Goal: Use online tool/utility: Utilize a website feature to perform a specific function

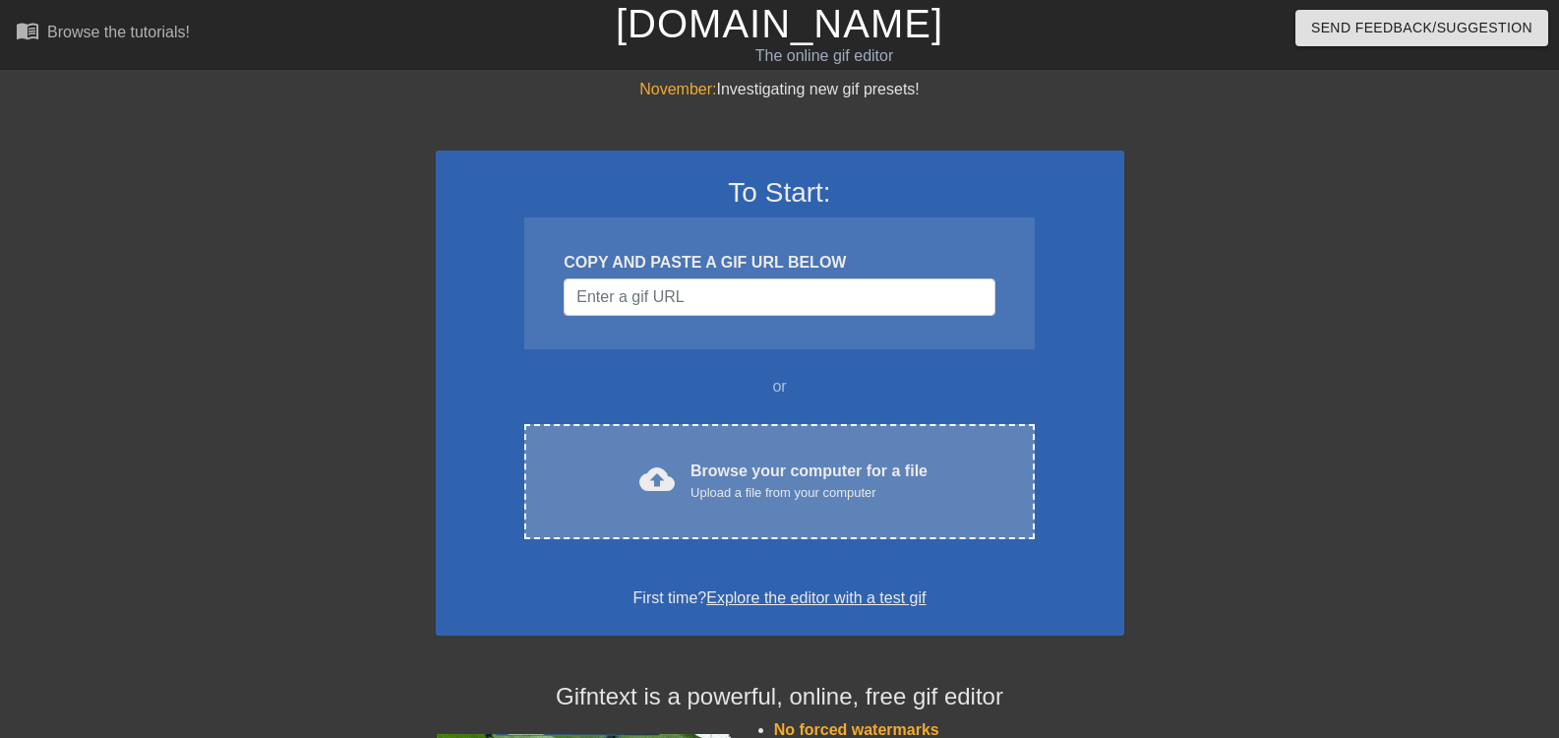
click at [697, 478] on div "Browse your computer for a file Upload a file from your computer" at bounding box center [809, 480] width 237 height 43
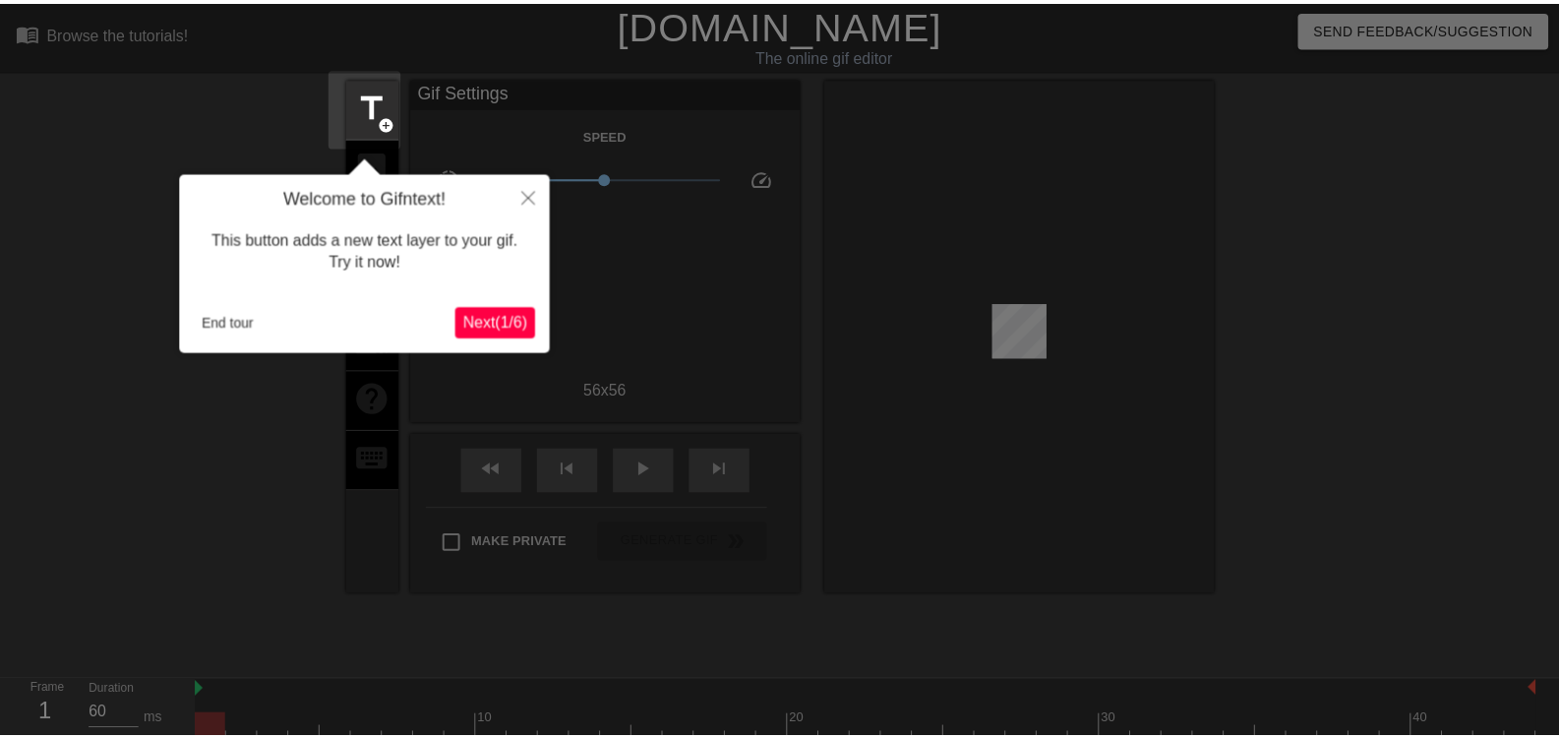
scroll to position [48, 0]
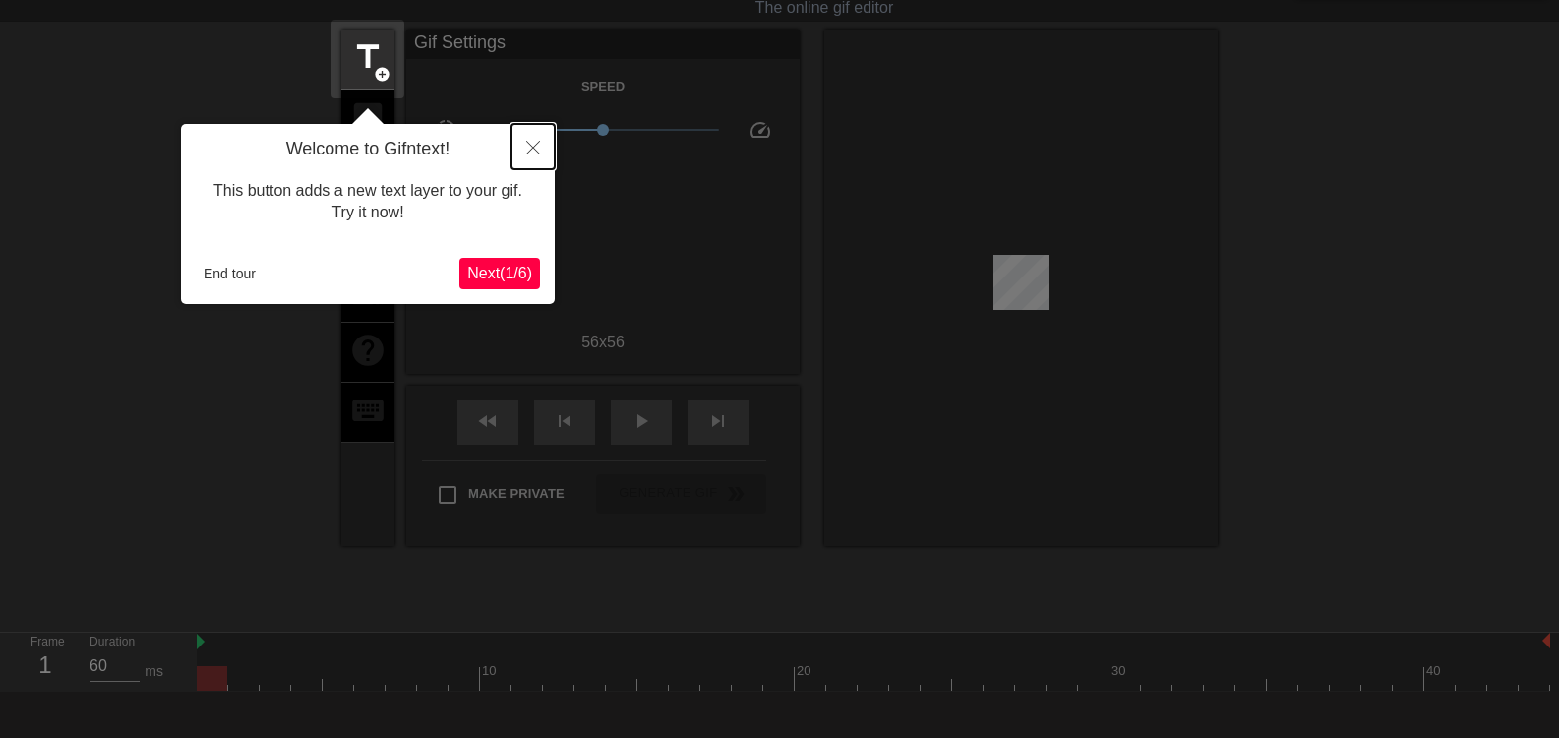
click at [538, 137] on button "Close" at bounding box center [533, 146] width 43 height 45
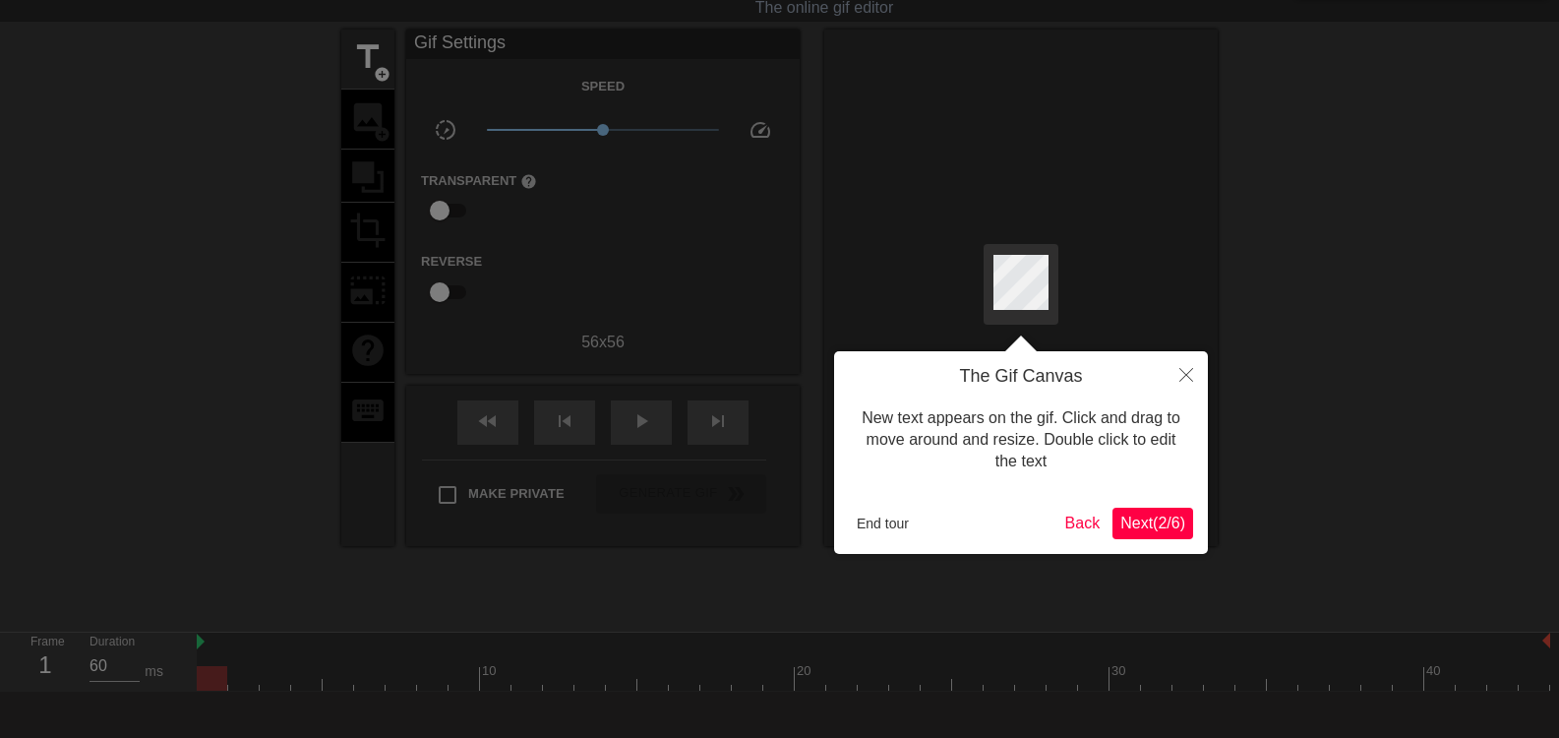
scroll to position [0, 0]
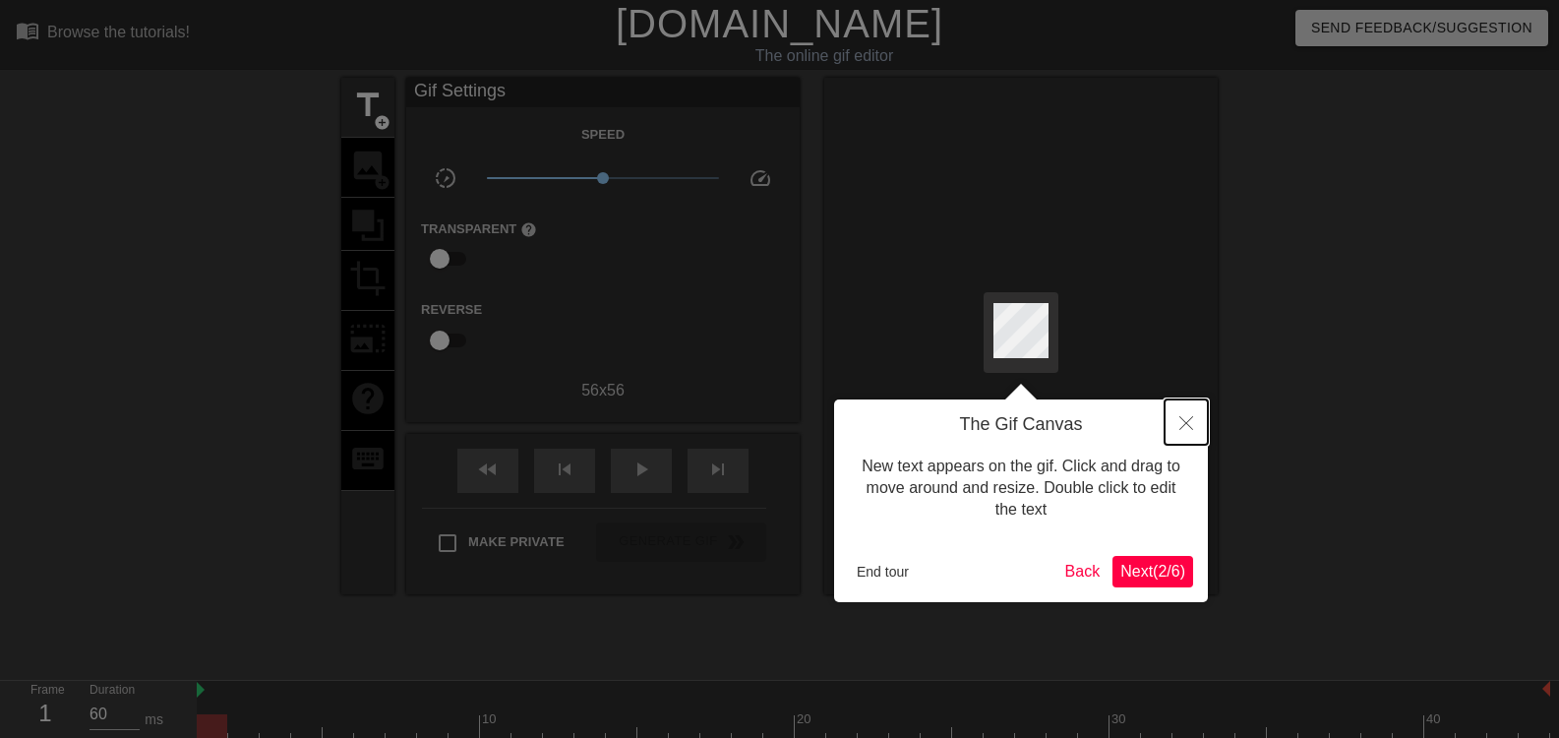
click at [1196, 421] on button "Close" at bounding box center [1186, 421] width 43 height 45
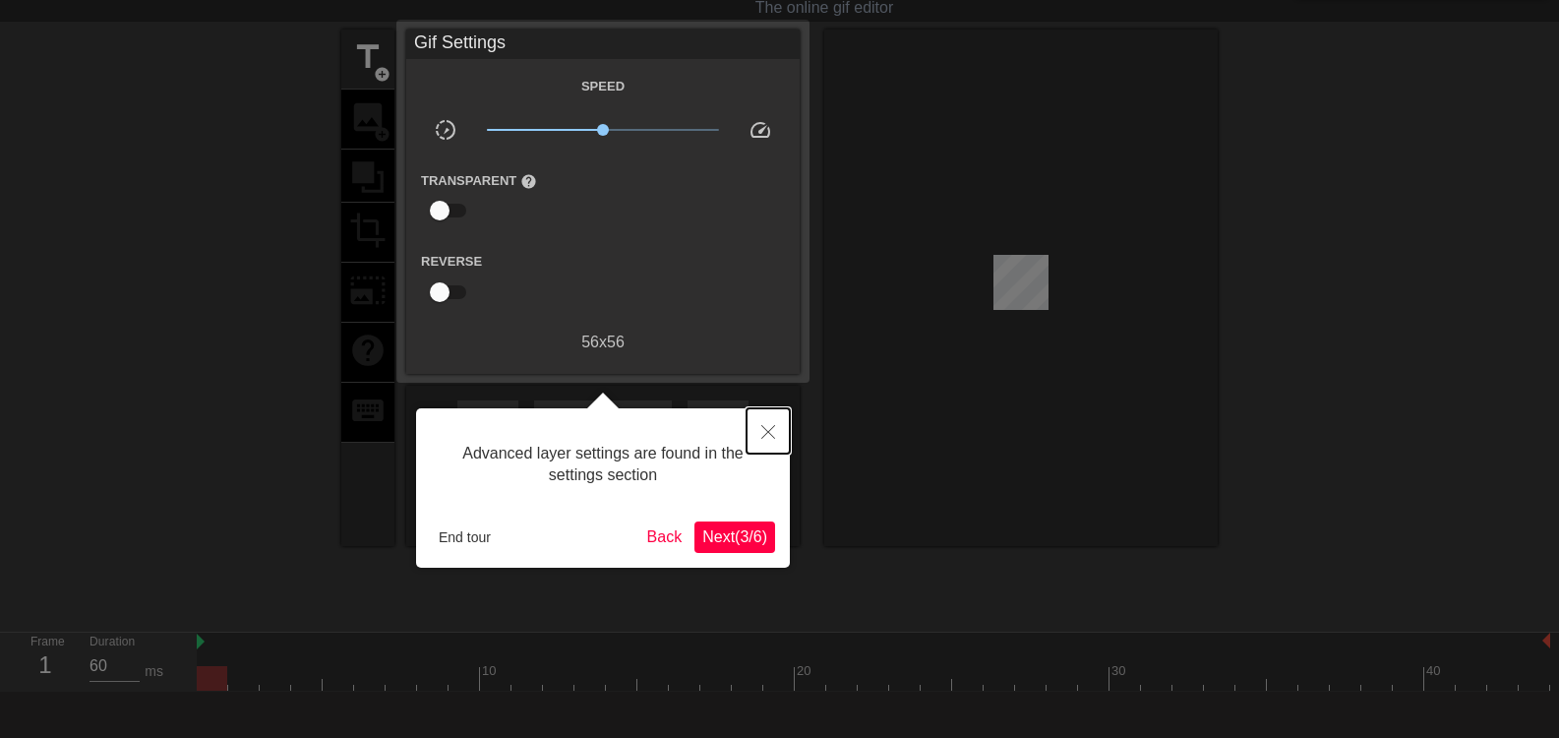
click at [776, 424] on button "Close" at bounding box center [768, 430] width 43 height 45
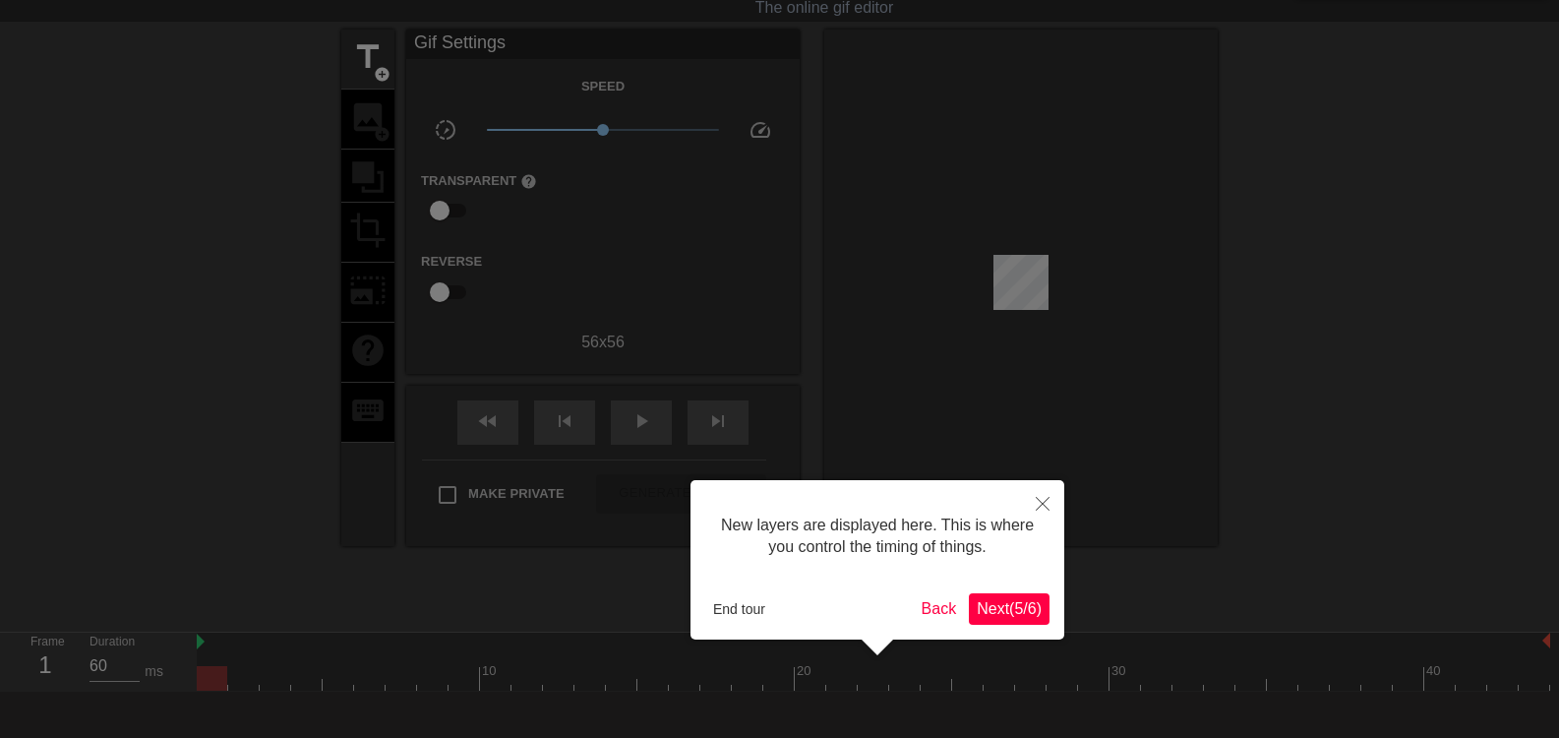
scroll to position [17, 0]
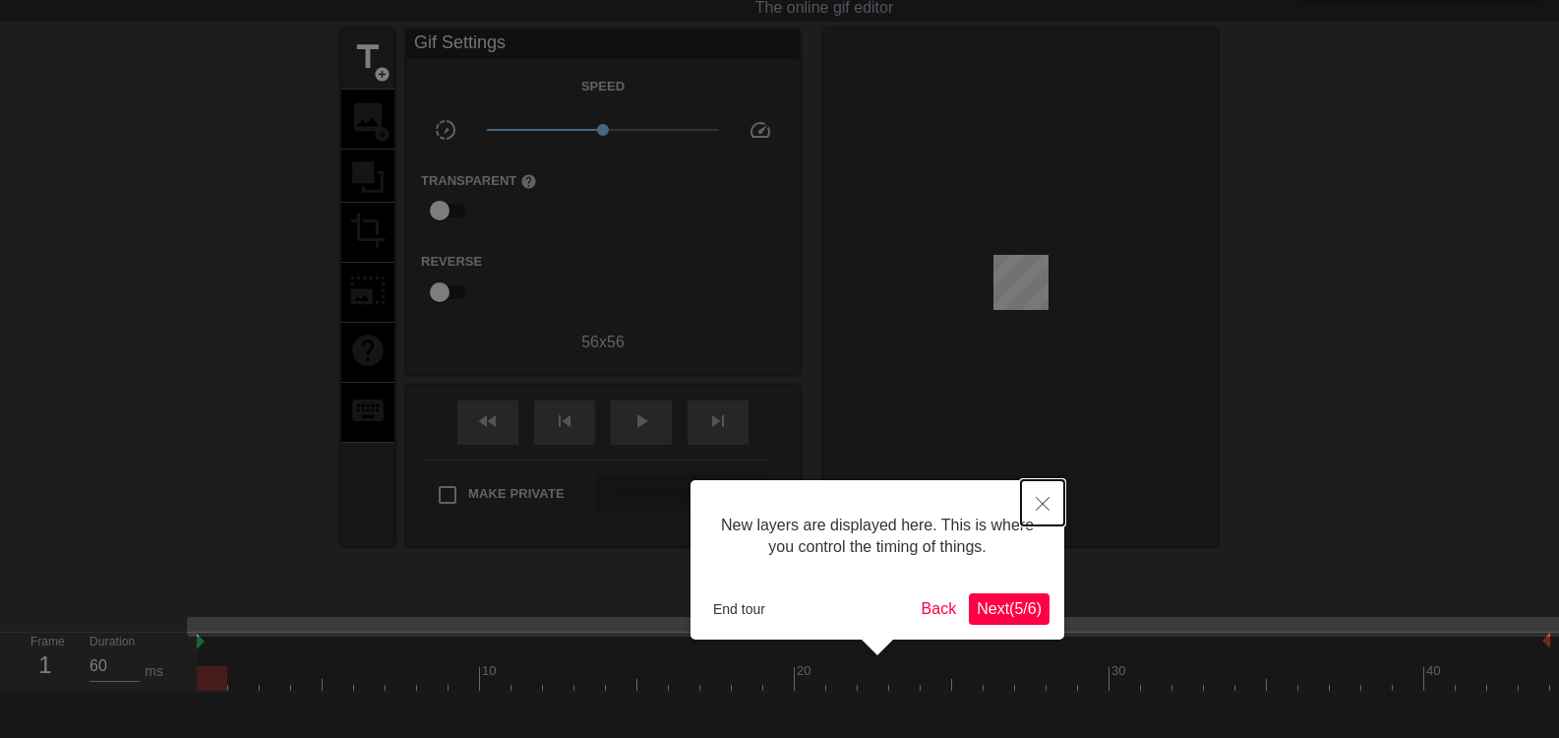
click at [1039, 500] on icon "Close" at bounding box center [1043, 504] width 14 height 14
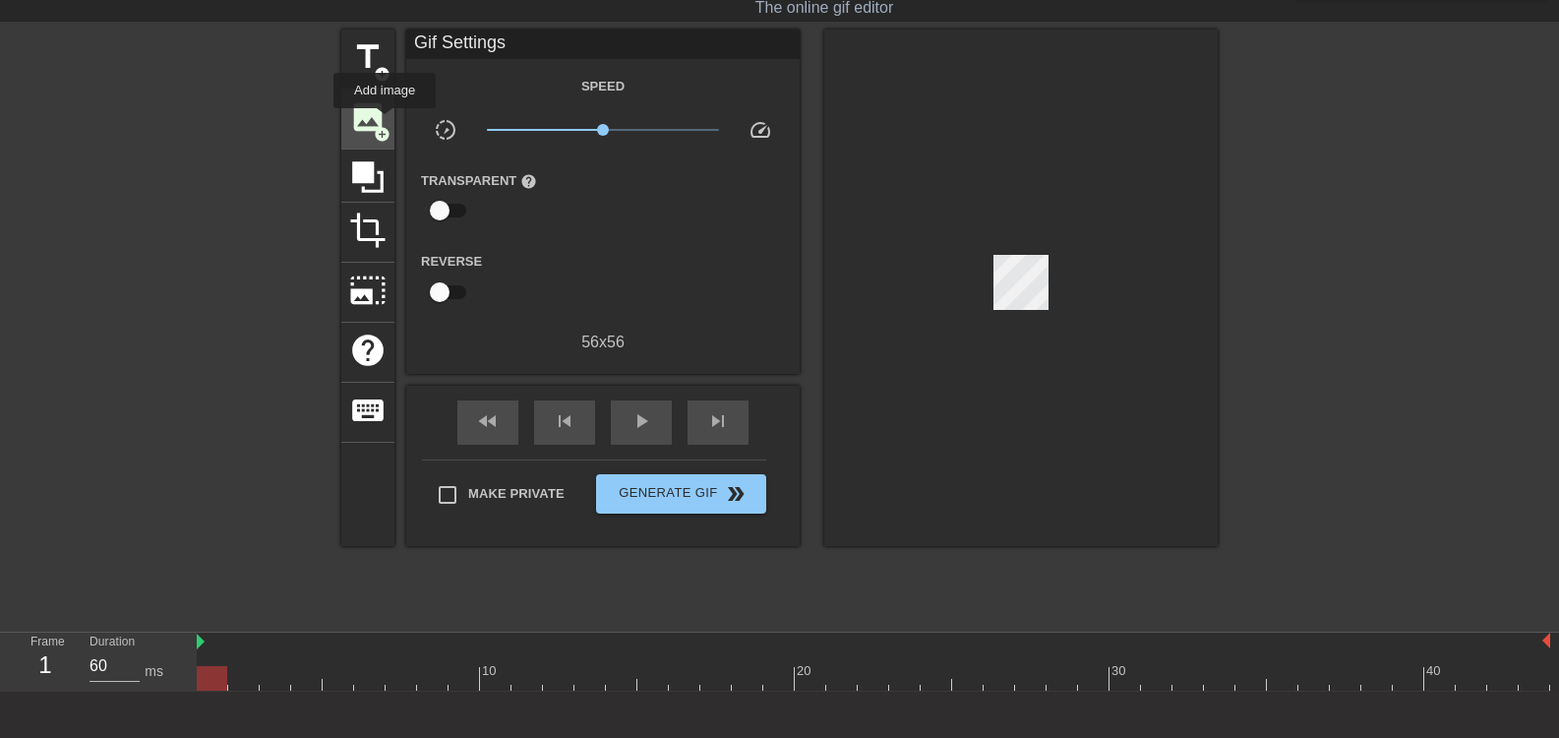
click at [385, 122] on span "image" at bounding box center [367, 116] width 37 height 37
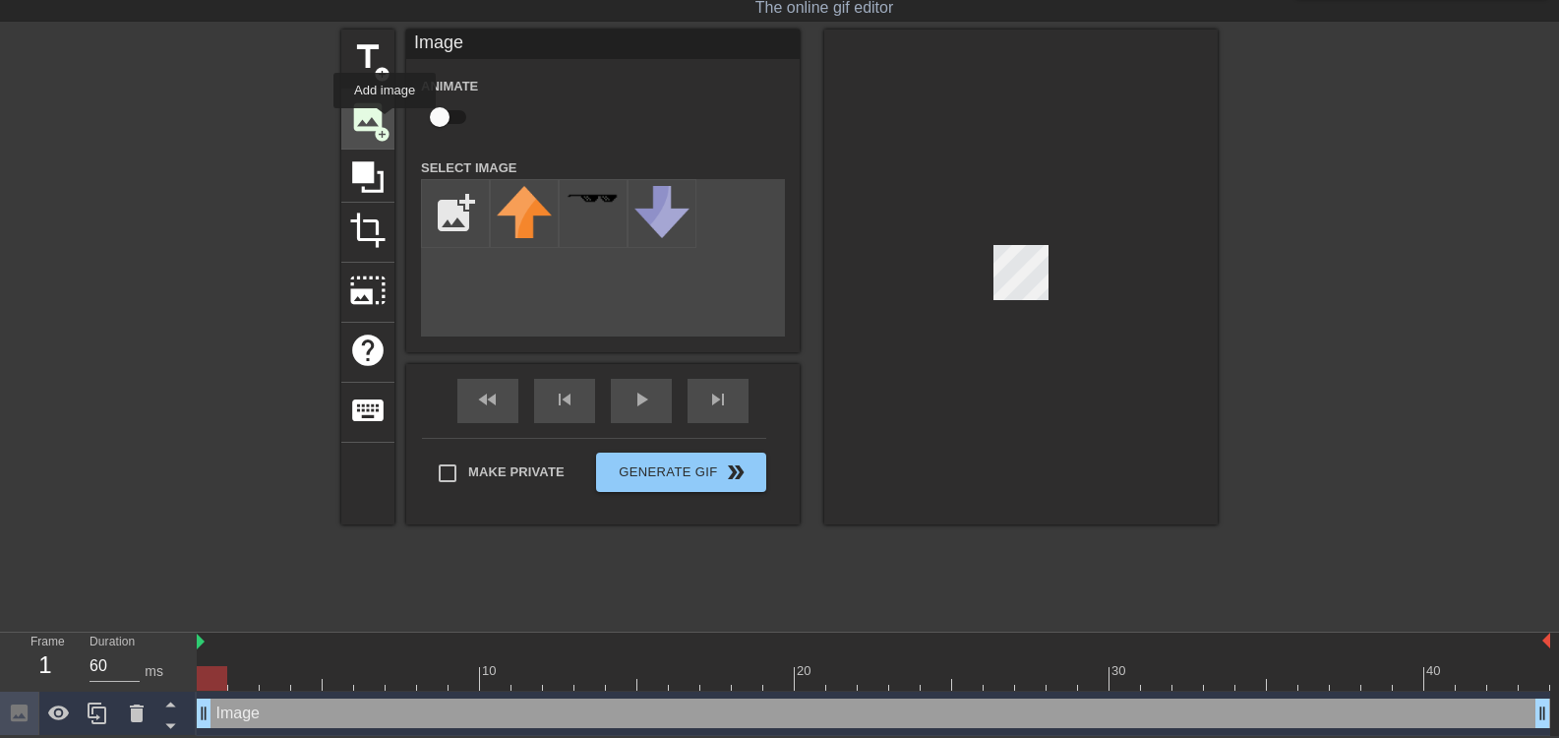
scroll to position [0, 0]
click at [466, 225] on input "file" at bounding box center [455, 213] width 67 height 67
type input "C:\fakepath\bow png.png"
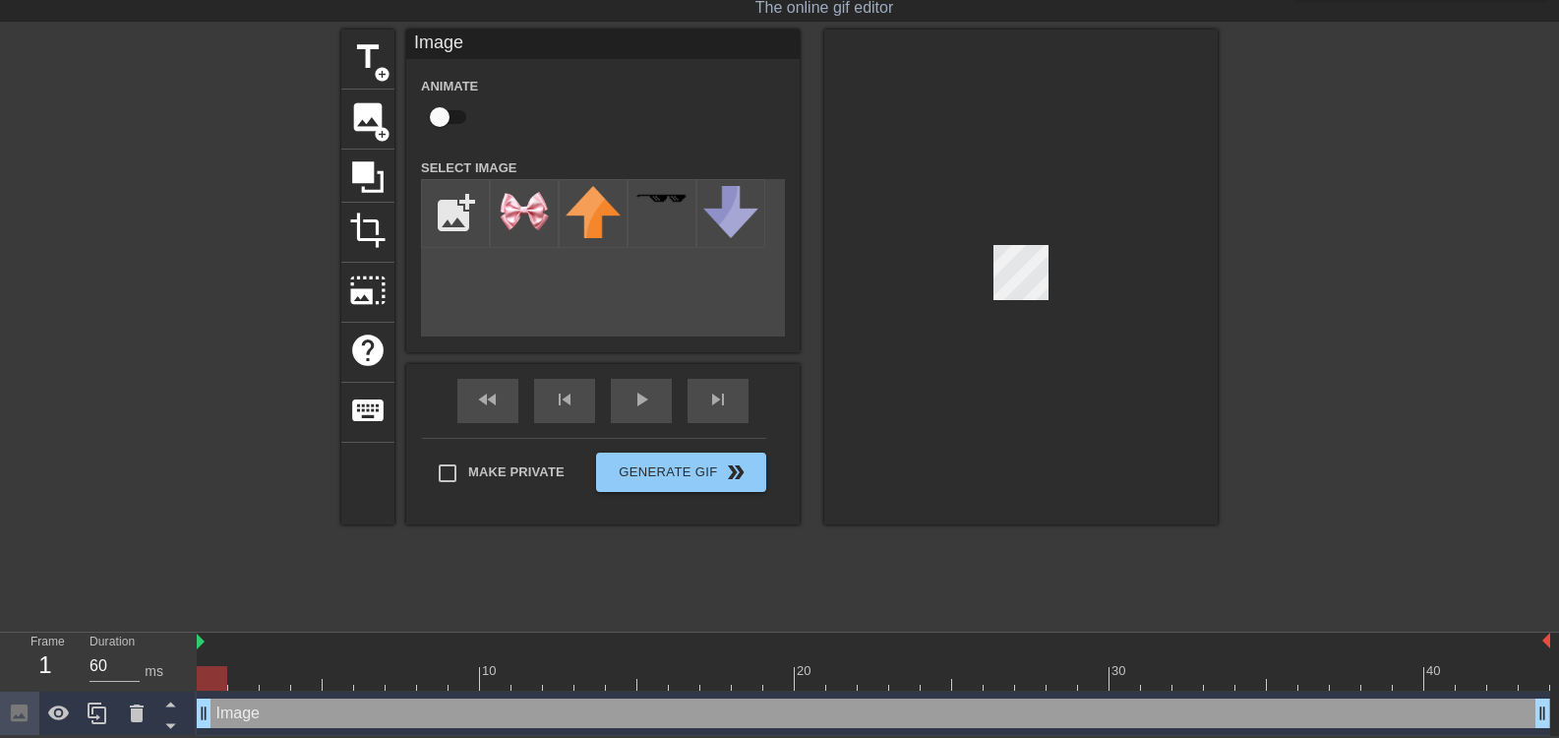
click at [1024, 352] on div at bounding box center [1020, 277] width 393 height 495
click at [986, 736] on html "menu_book Browse the tutorials! [DOMAIN_NAME] The online gif editor Send Feedba…" at bounding box center [779, 344] width 1559 height 784
click at [527, 224] on img at bounding box center [524, 213] width 55 height 55
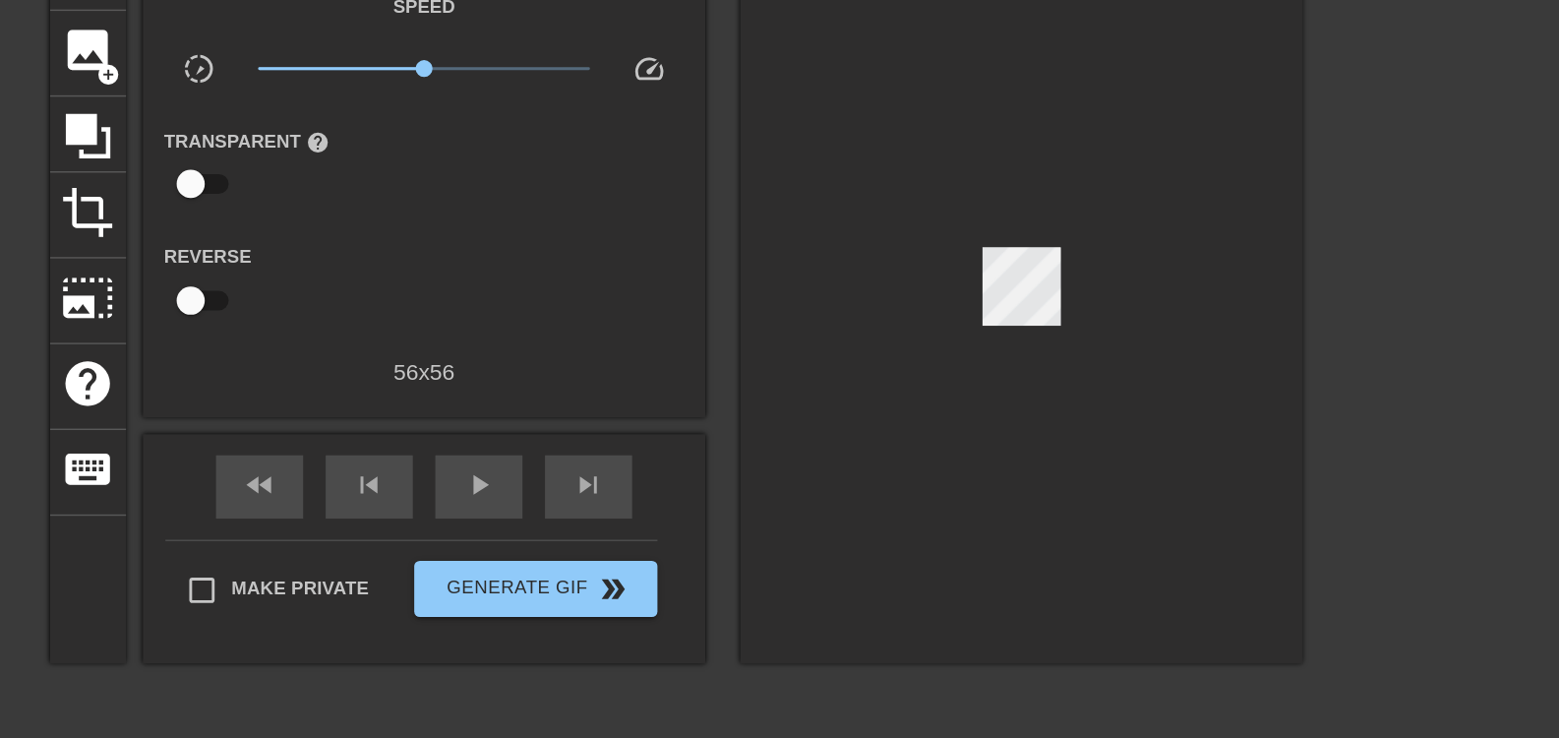
scroll to position [22, 0]
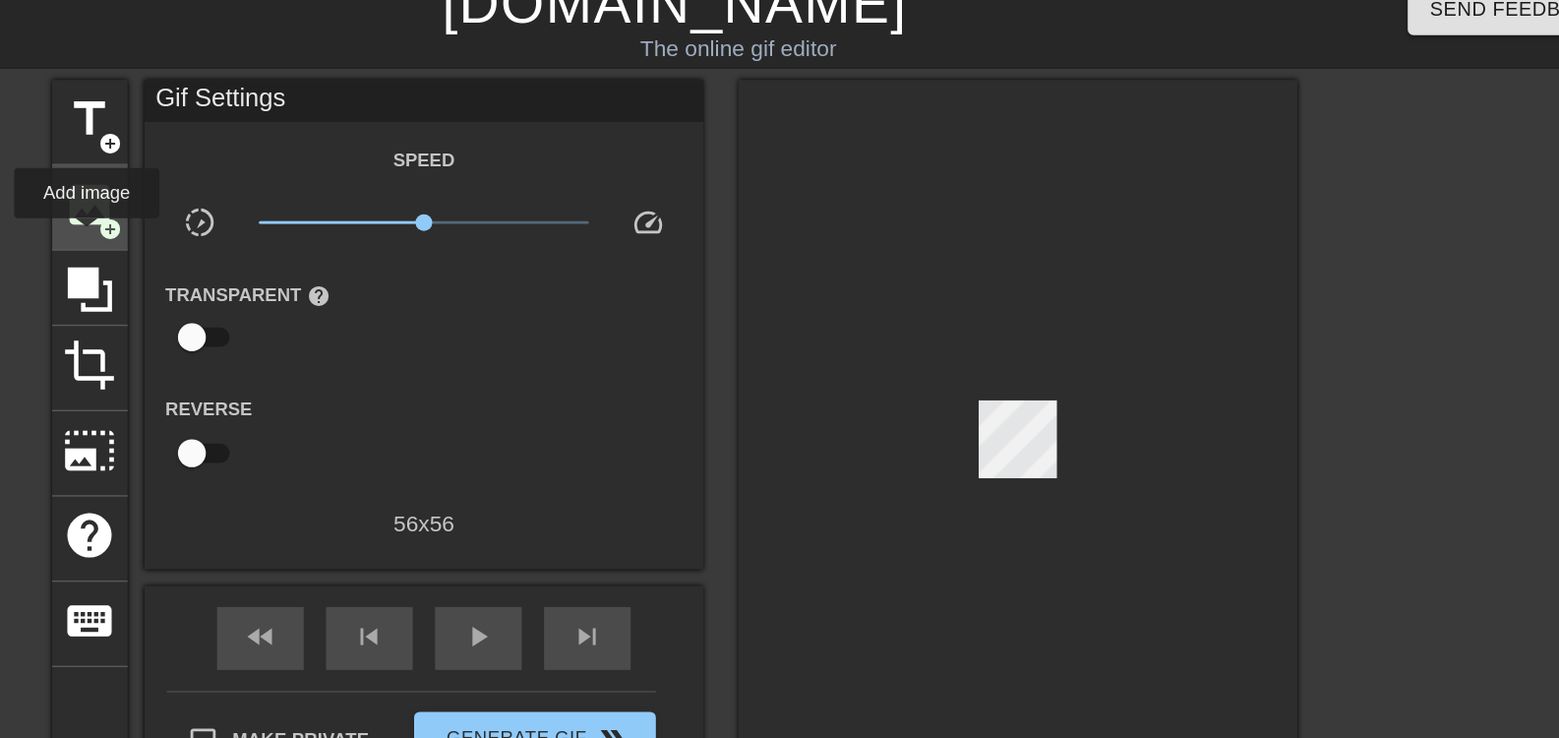
click at [366, 167] on div "image add_circle" at bounding box center [367, 146] width 53 height 60
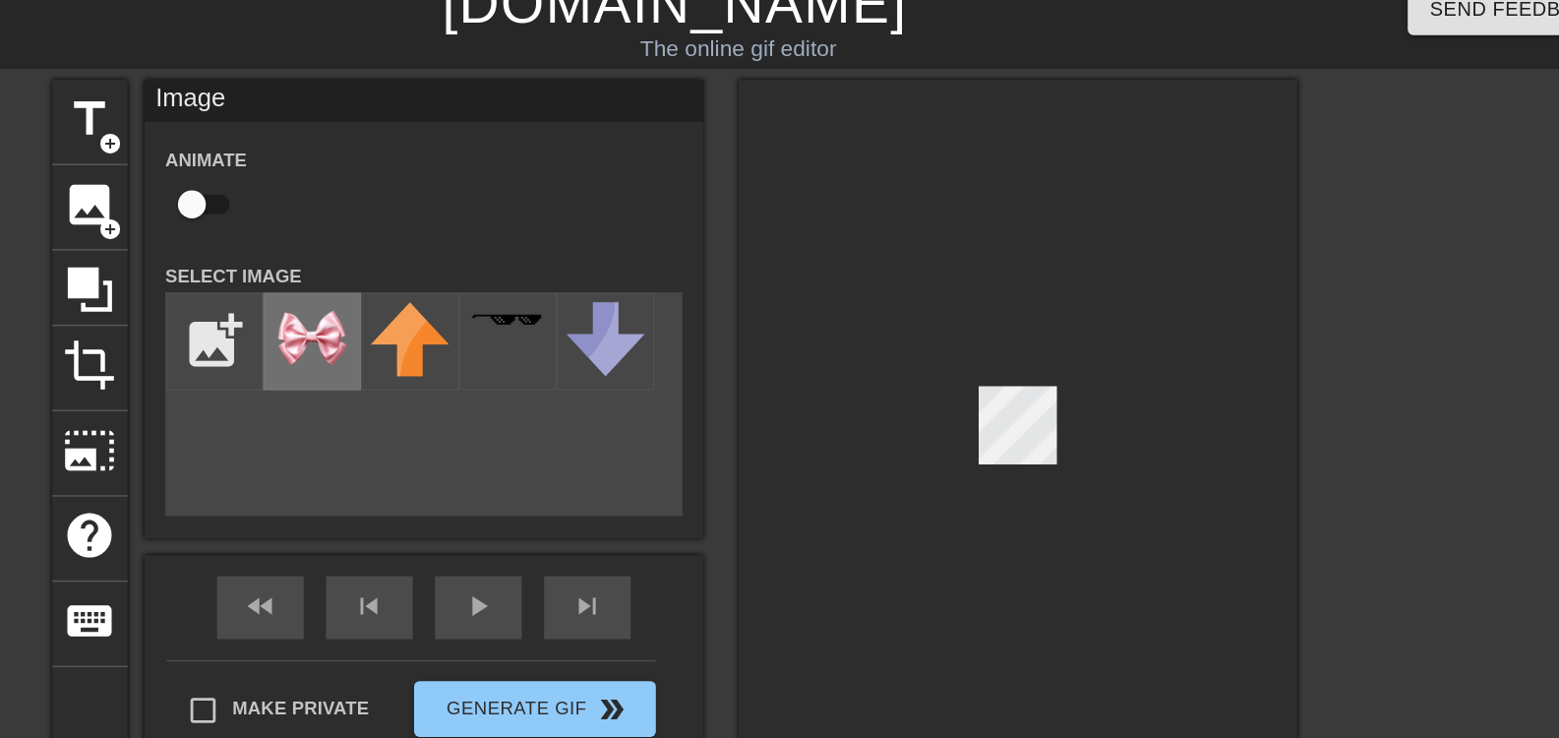
click at [531, 243] on img at bounding box center [524, 239] width 55 height 55
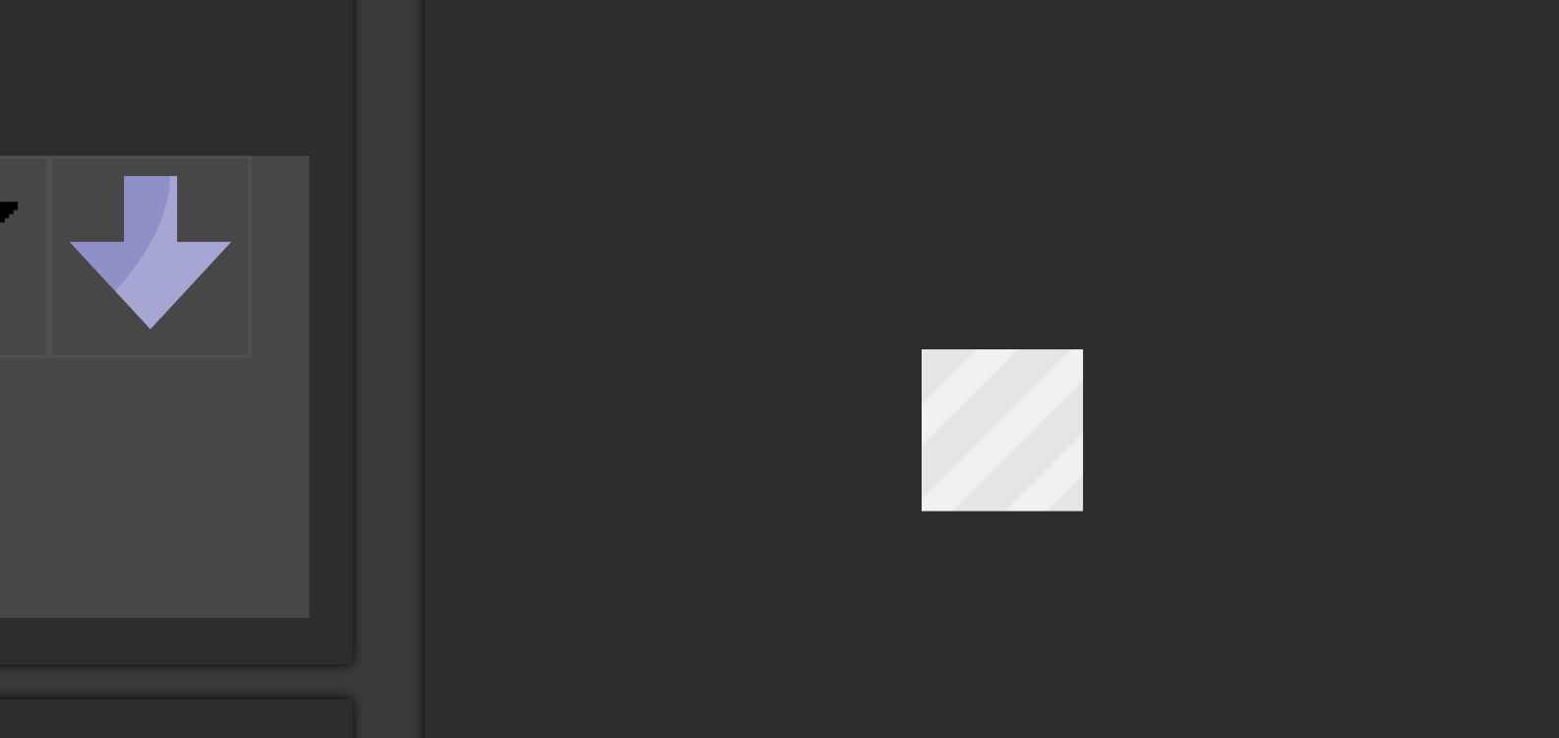
click at [983, 233] on div at bounding box center [1020, 303] width 393 height 495
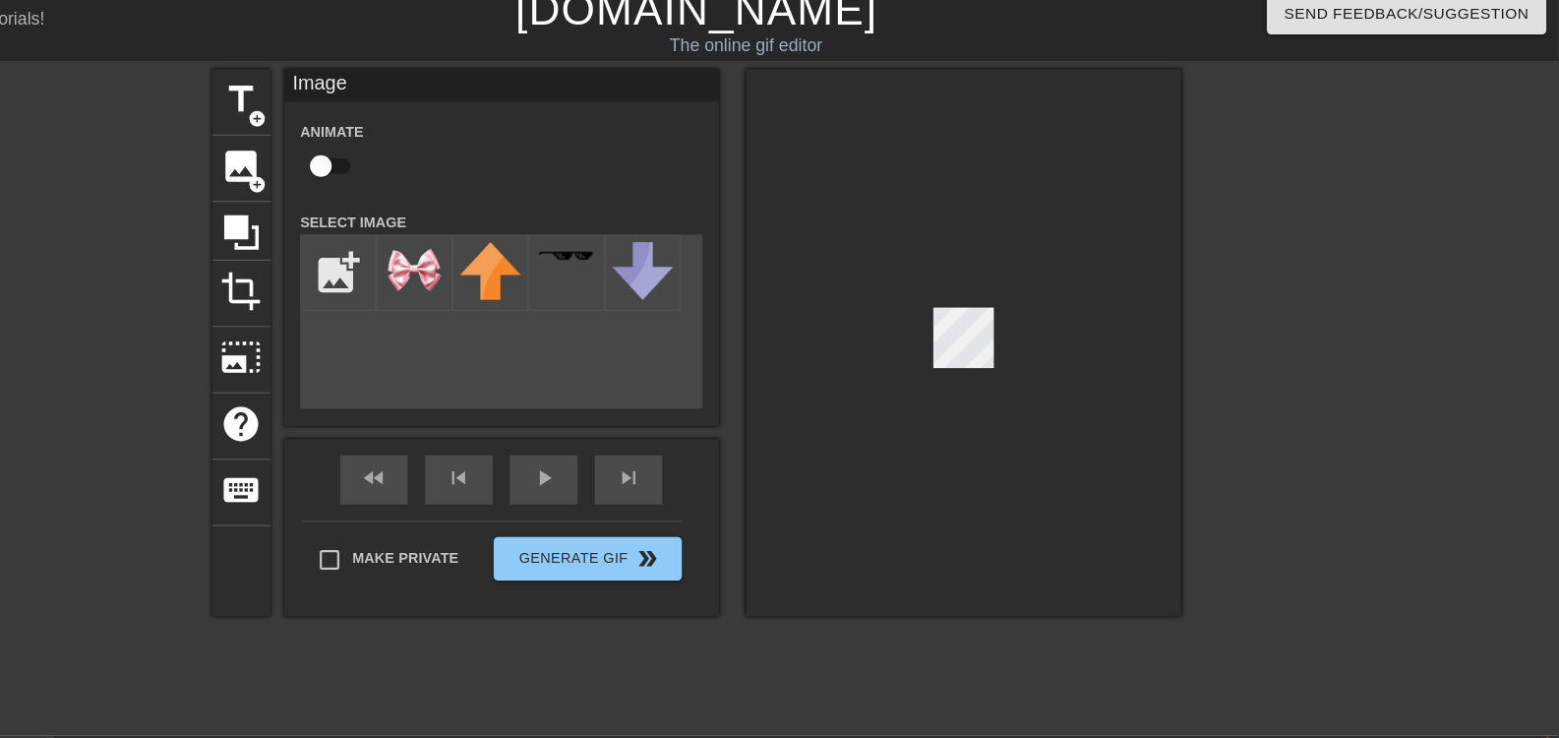
scroll to position [12, 0]
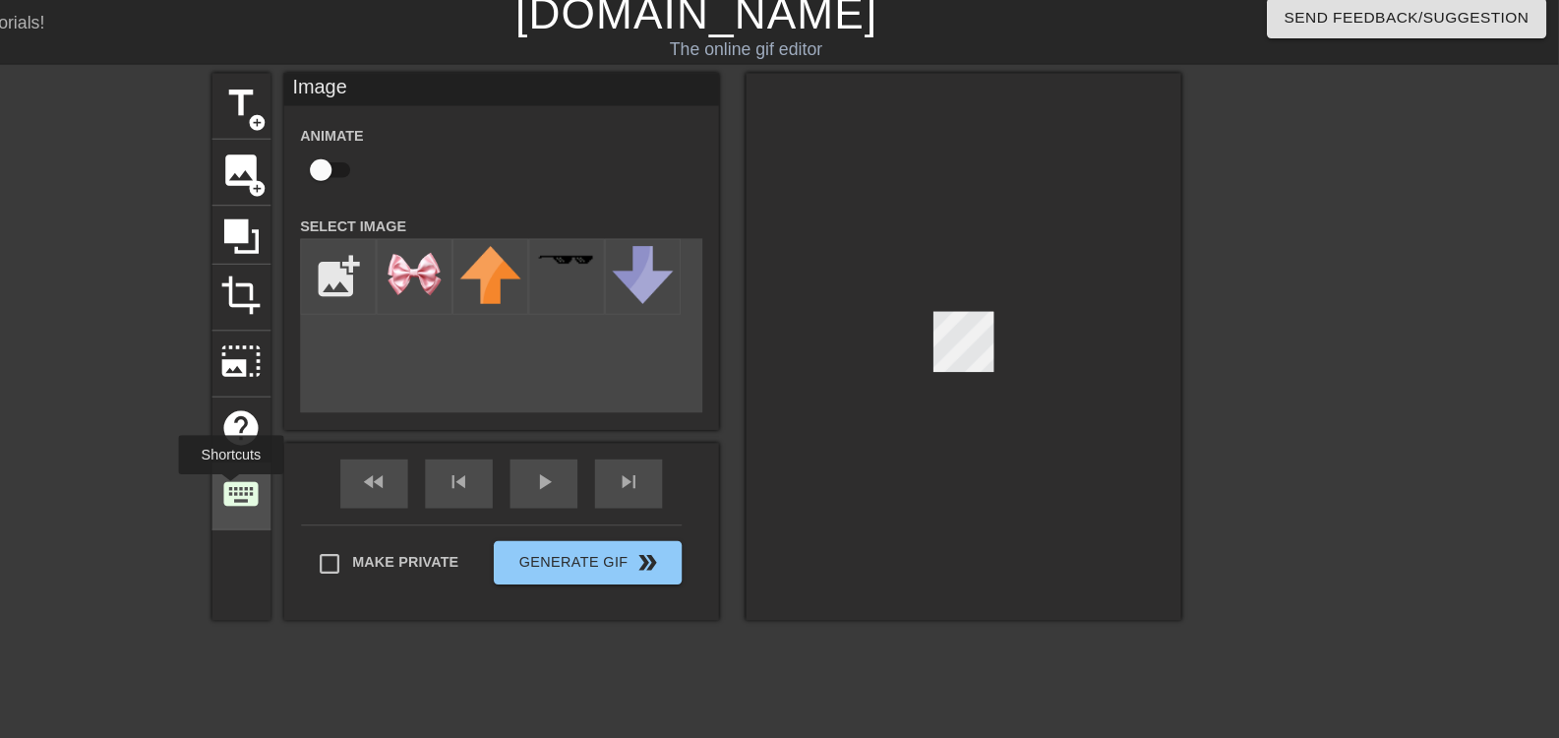
click at [358, 443] on span "keyboard" at bounding box center [367, 446] width 37 height 37
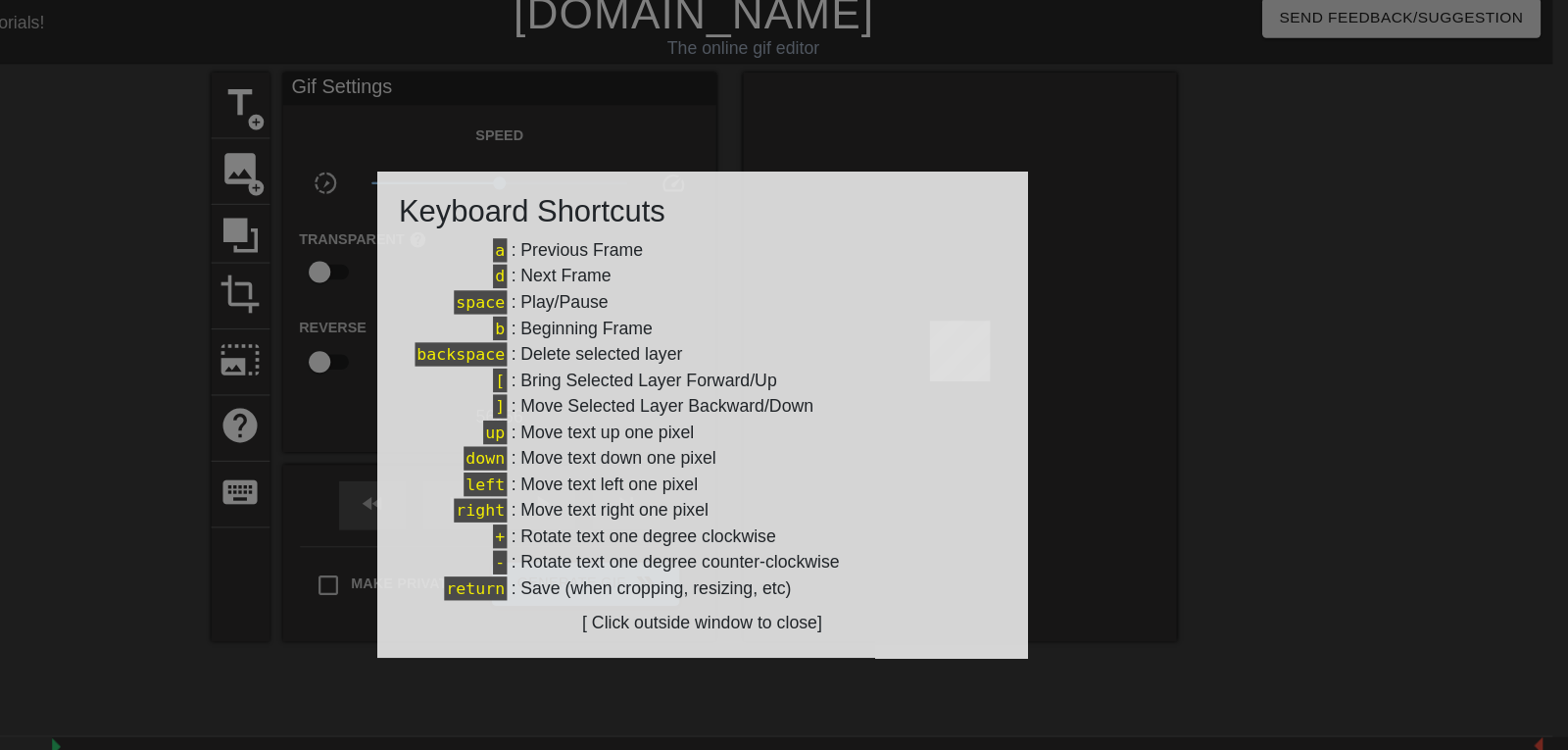
click at [1170, 234] on div at bounding box center [784, 375] width 1568 height 750
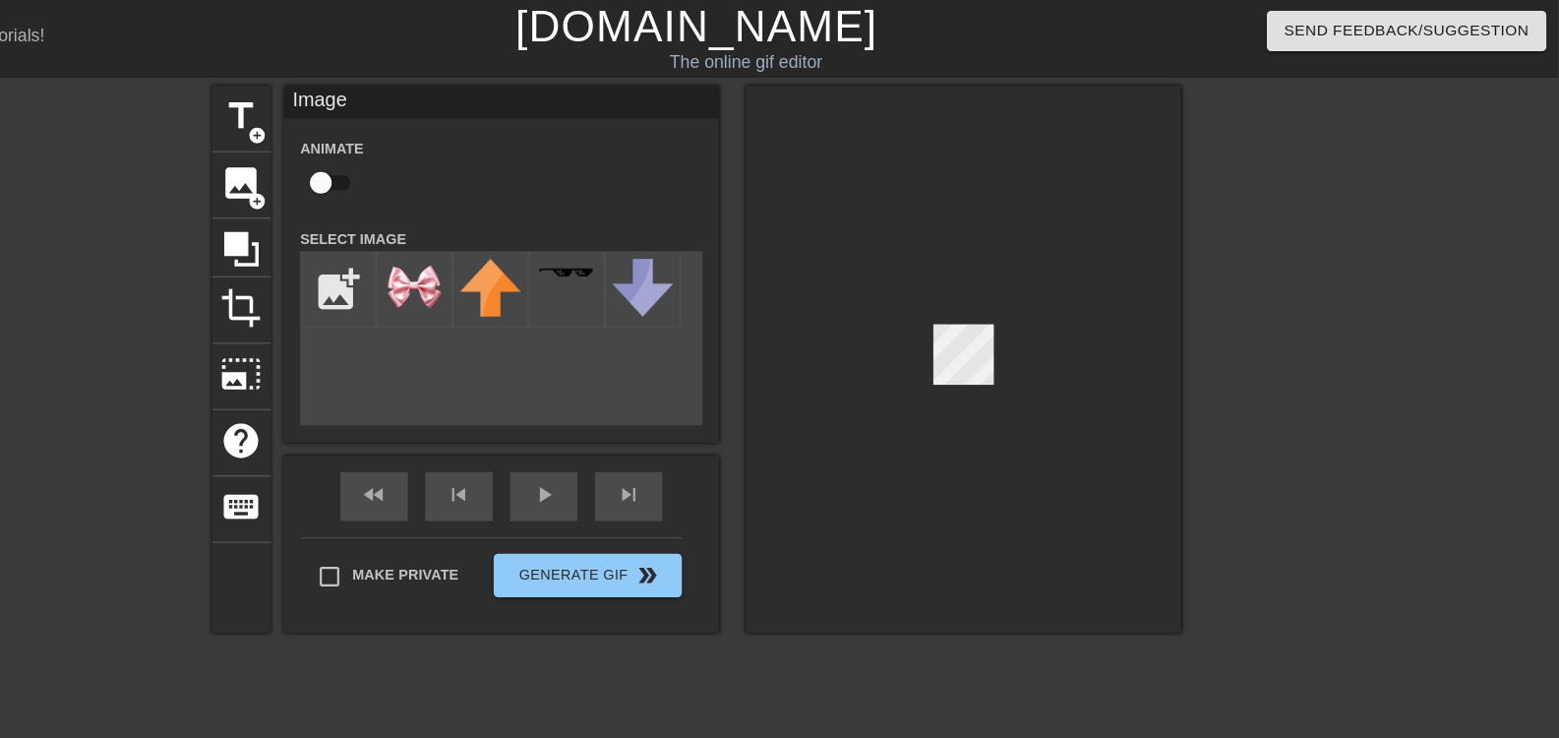
scroll to position [0, 0]
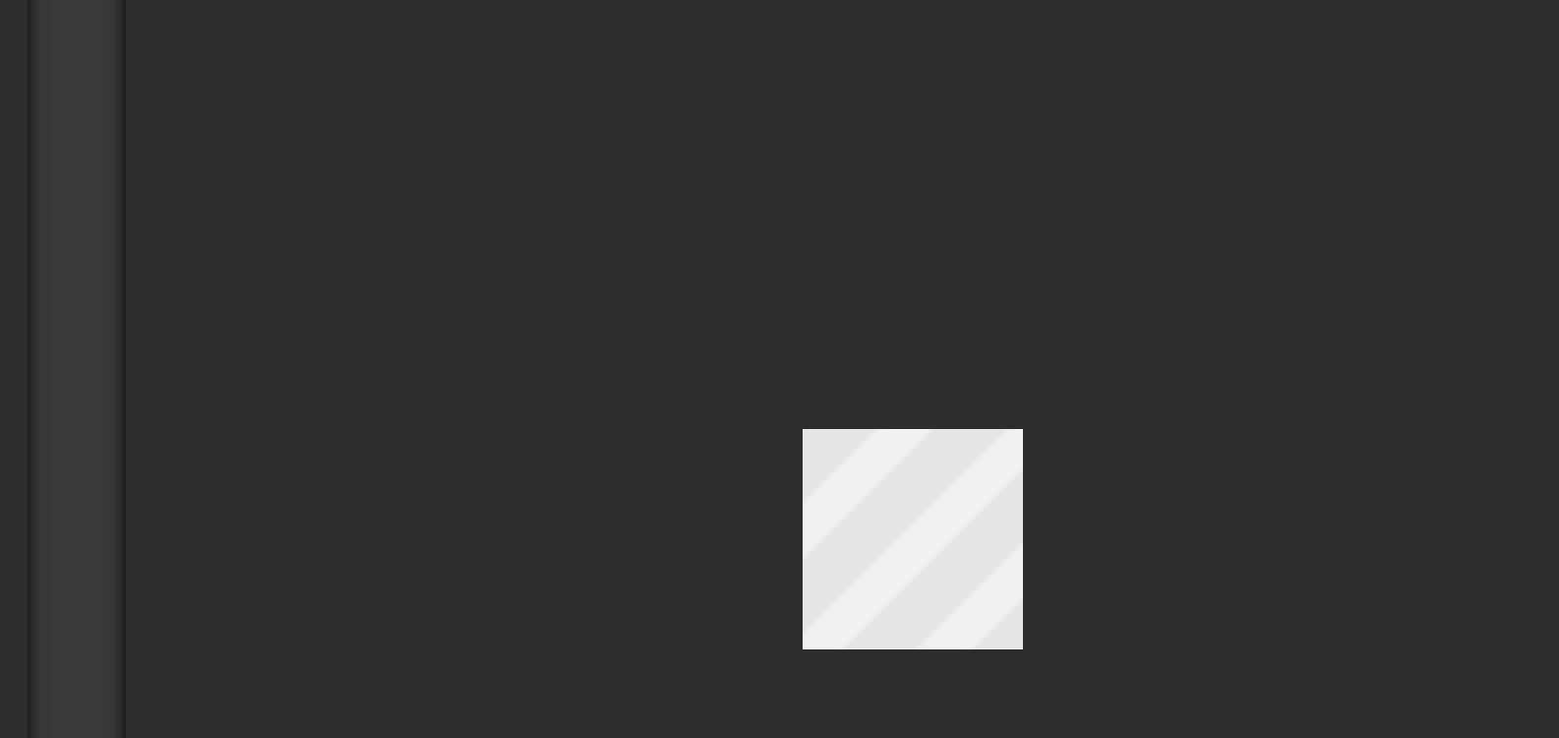
click at [1060, 325] on div at bounding box center [1020, 325] width 393 height 495
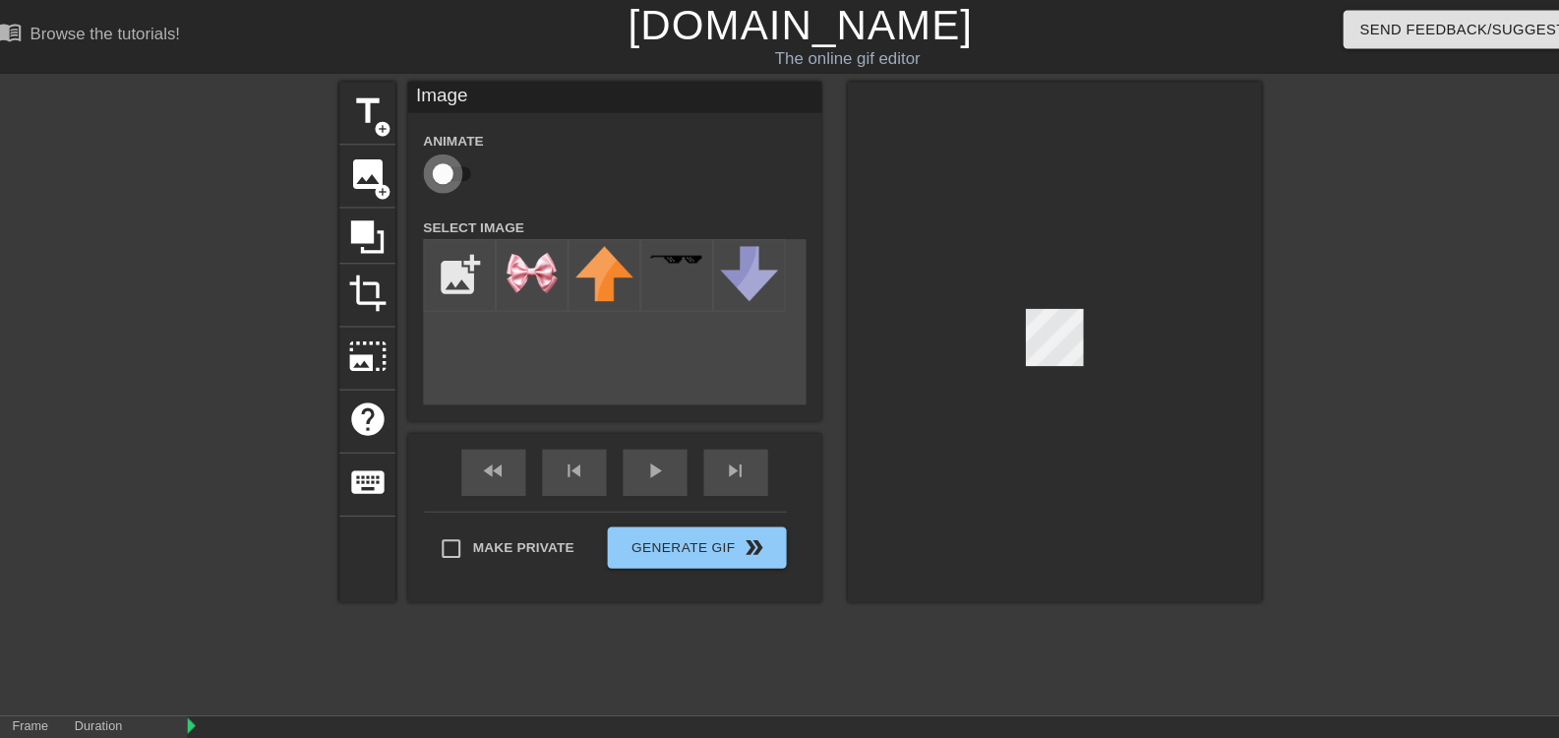
click at [433, 173] on input "checkbox" at bounding box center [440, 165] width 112 height 37
click at [450, 164] on input "checkbox" at bounding box center [458, 165] width 112 height 37
click at [450, 164] on input "checkbox" at bounding box center [440, 165] width 112 height 37
checkbox input "true"
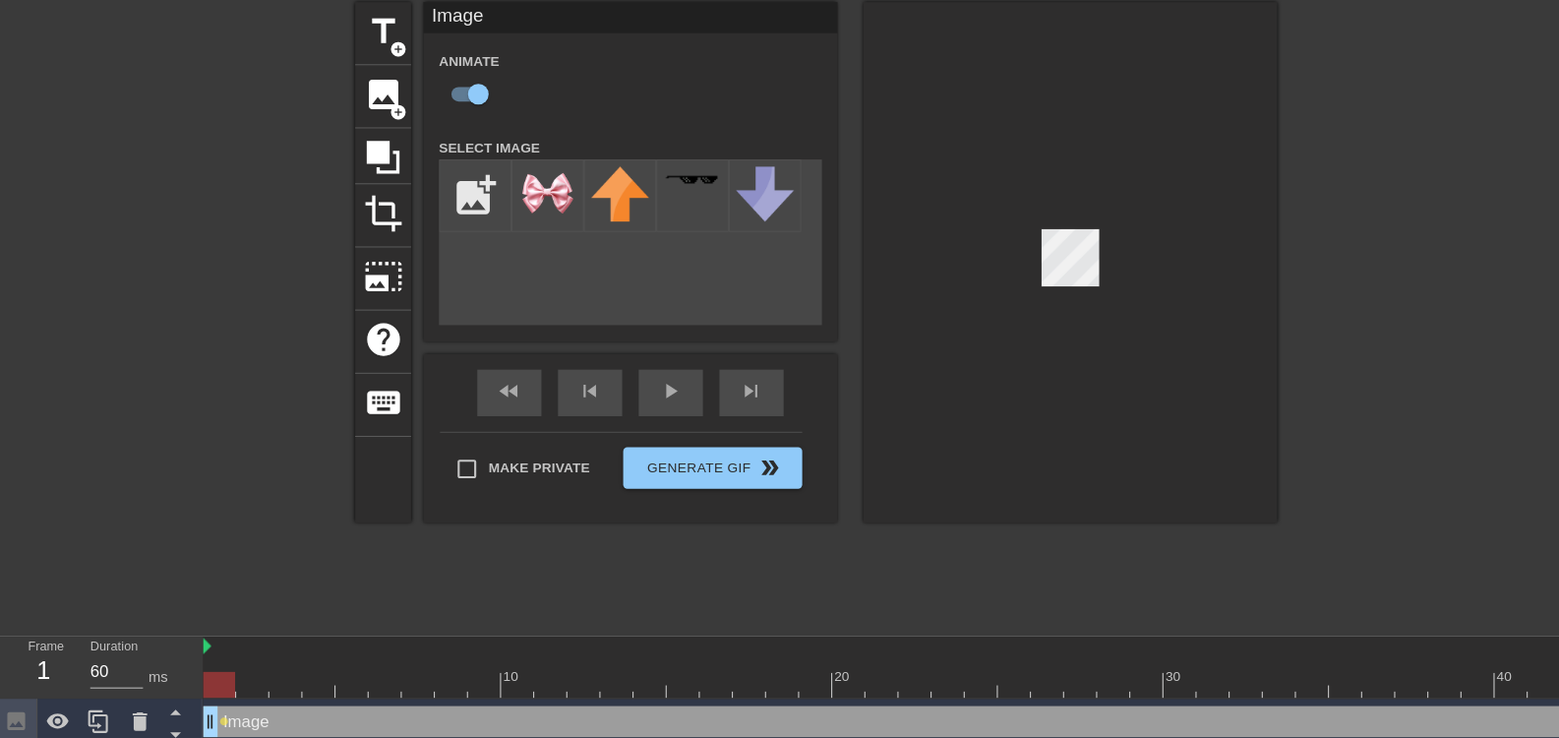
scroll to position [43, 0]
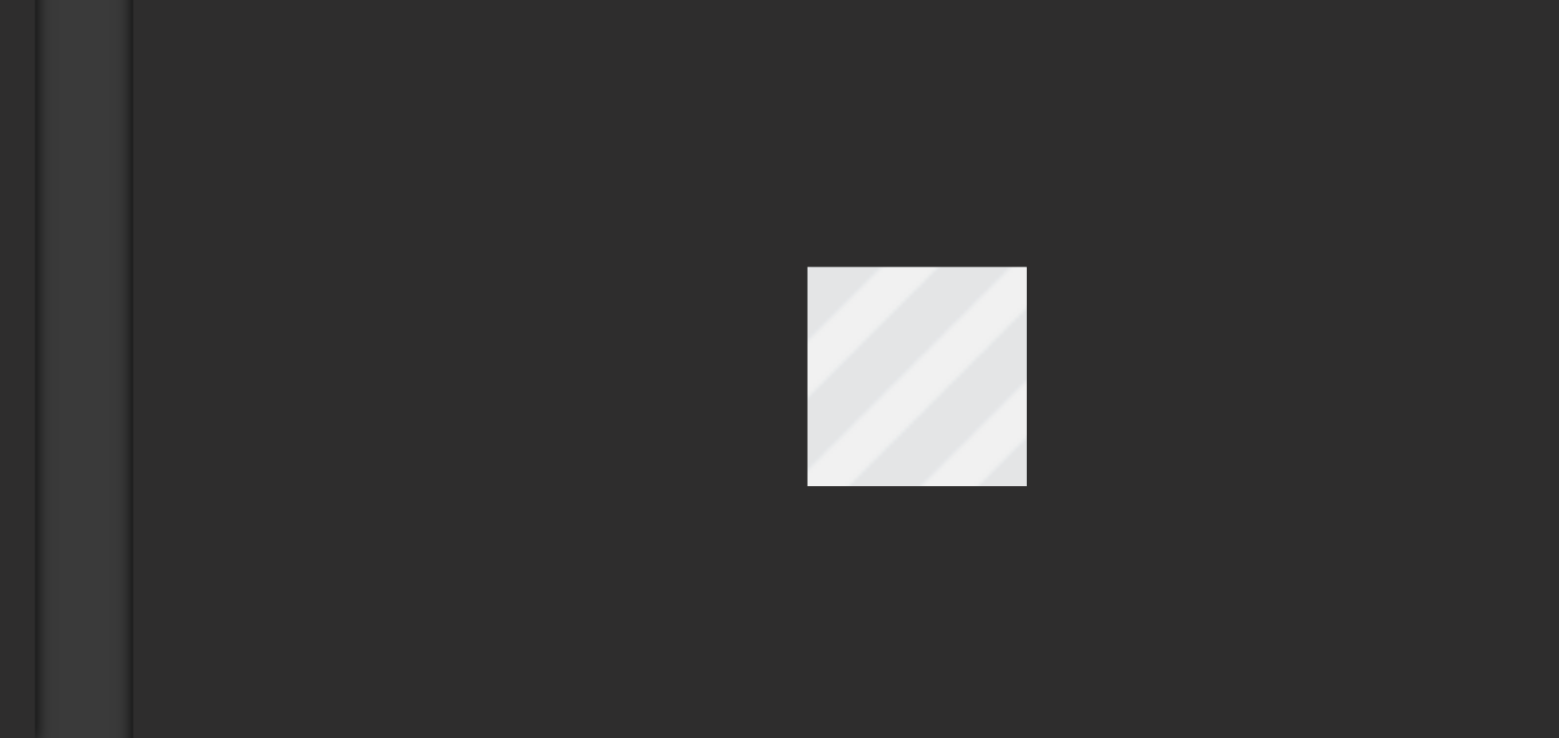
click at [1075, 286] on div at bounding box center [1020, 292] width 393 height 516
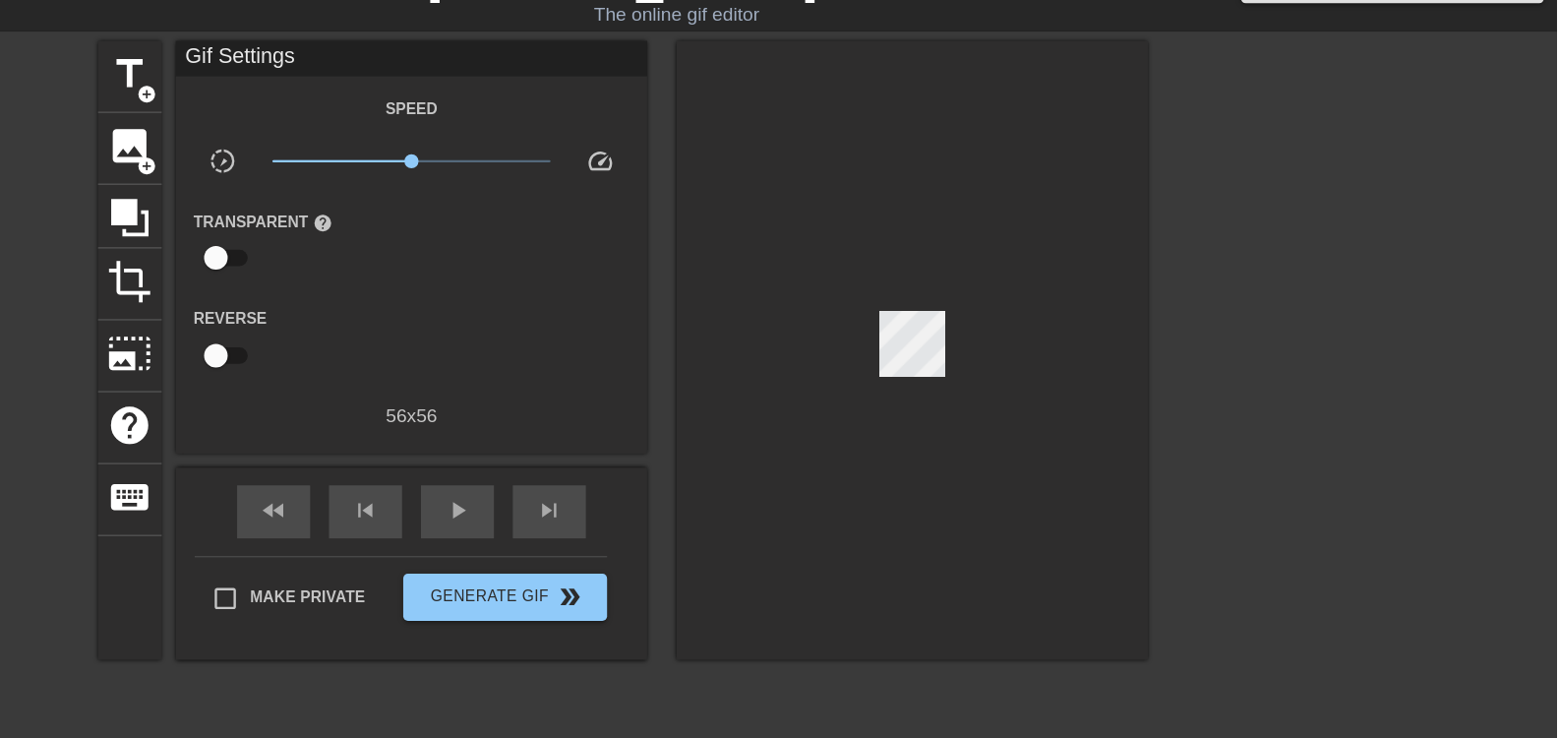
scroll to position [0, 0]
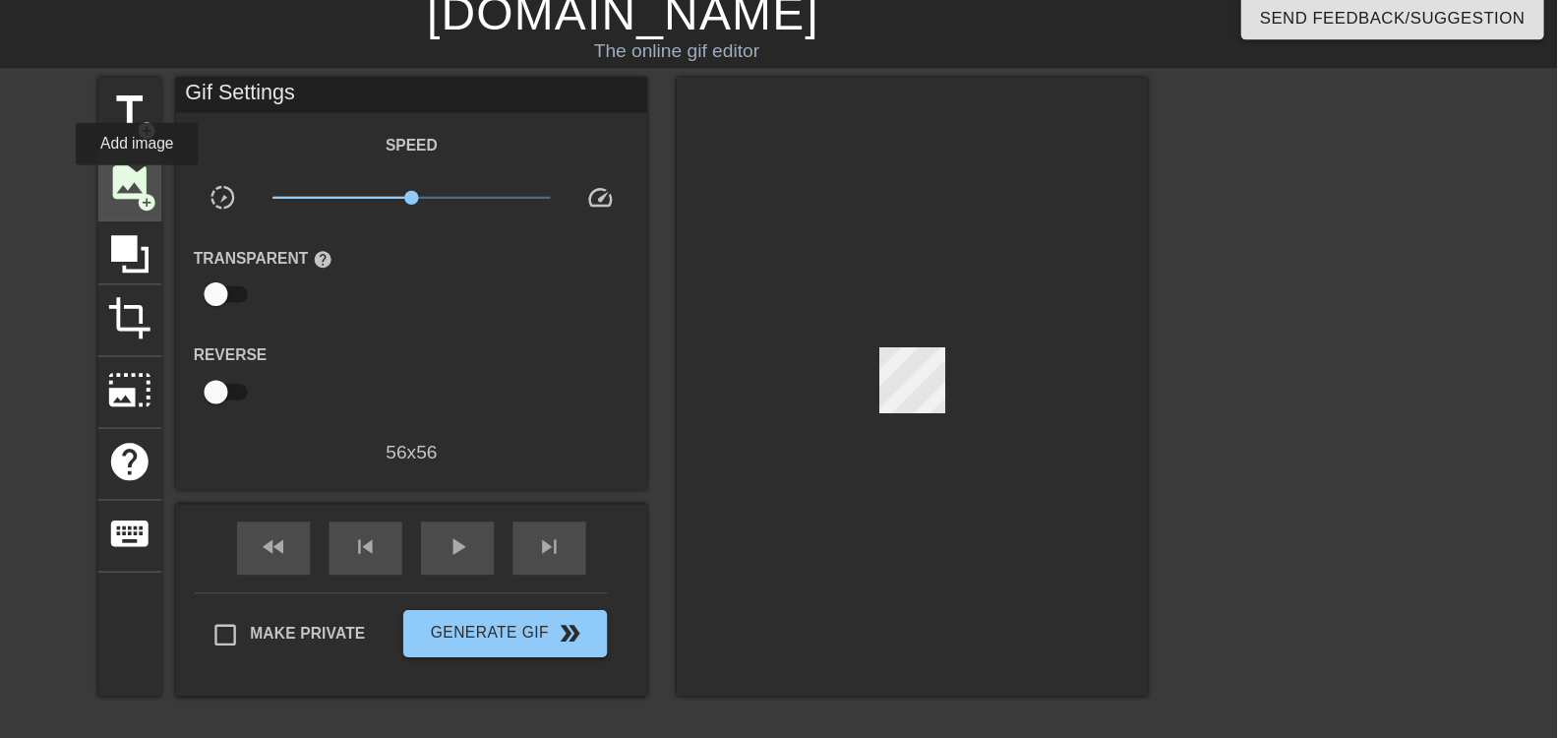
click at [374, 164] on span "image" at bounding box center [367, 165] width 37 height 37
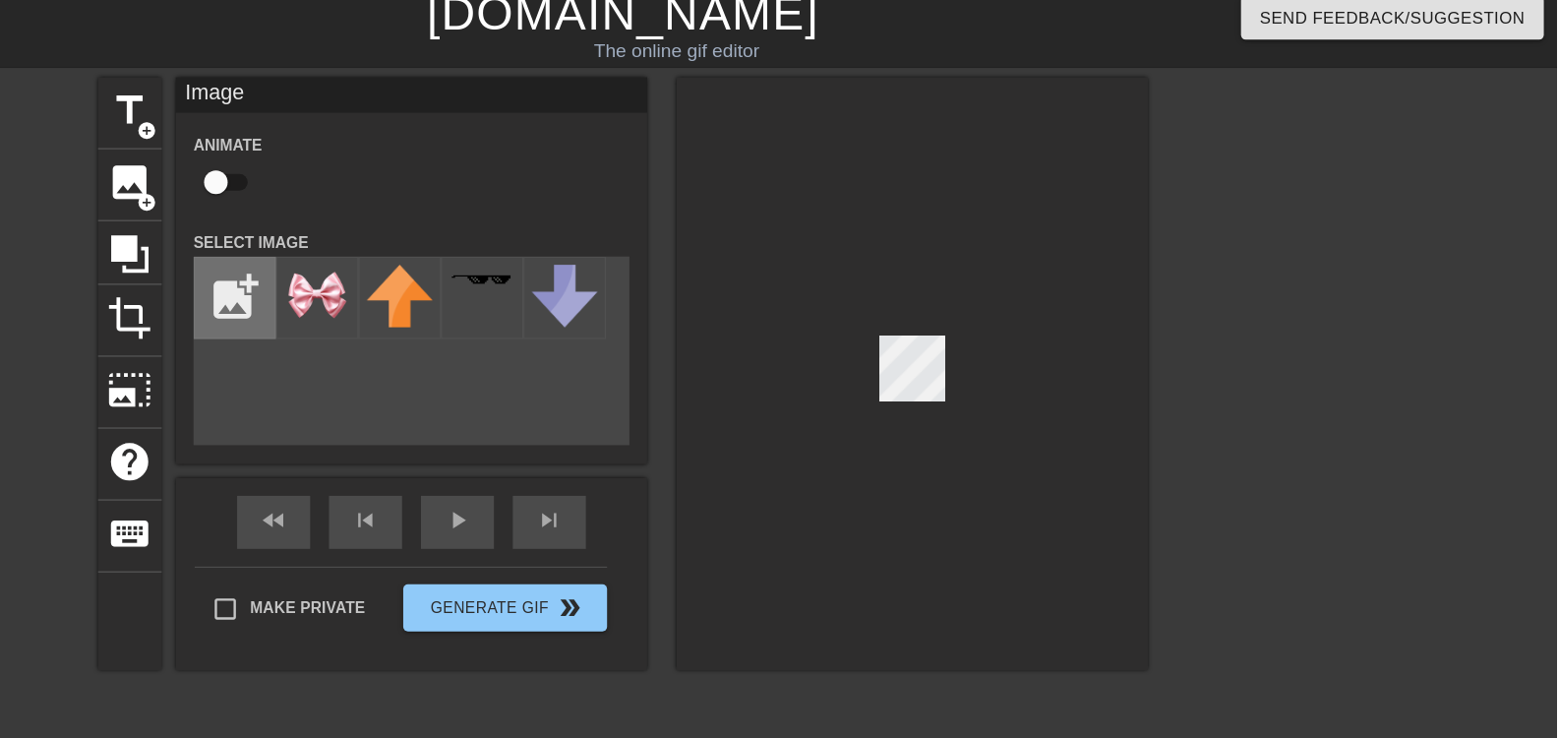
click at [464, 265] on input "file" at bounding box center [455, 261] width 67 height 67
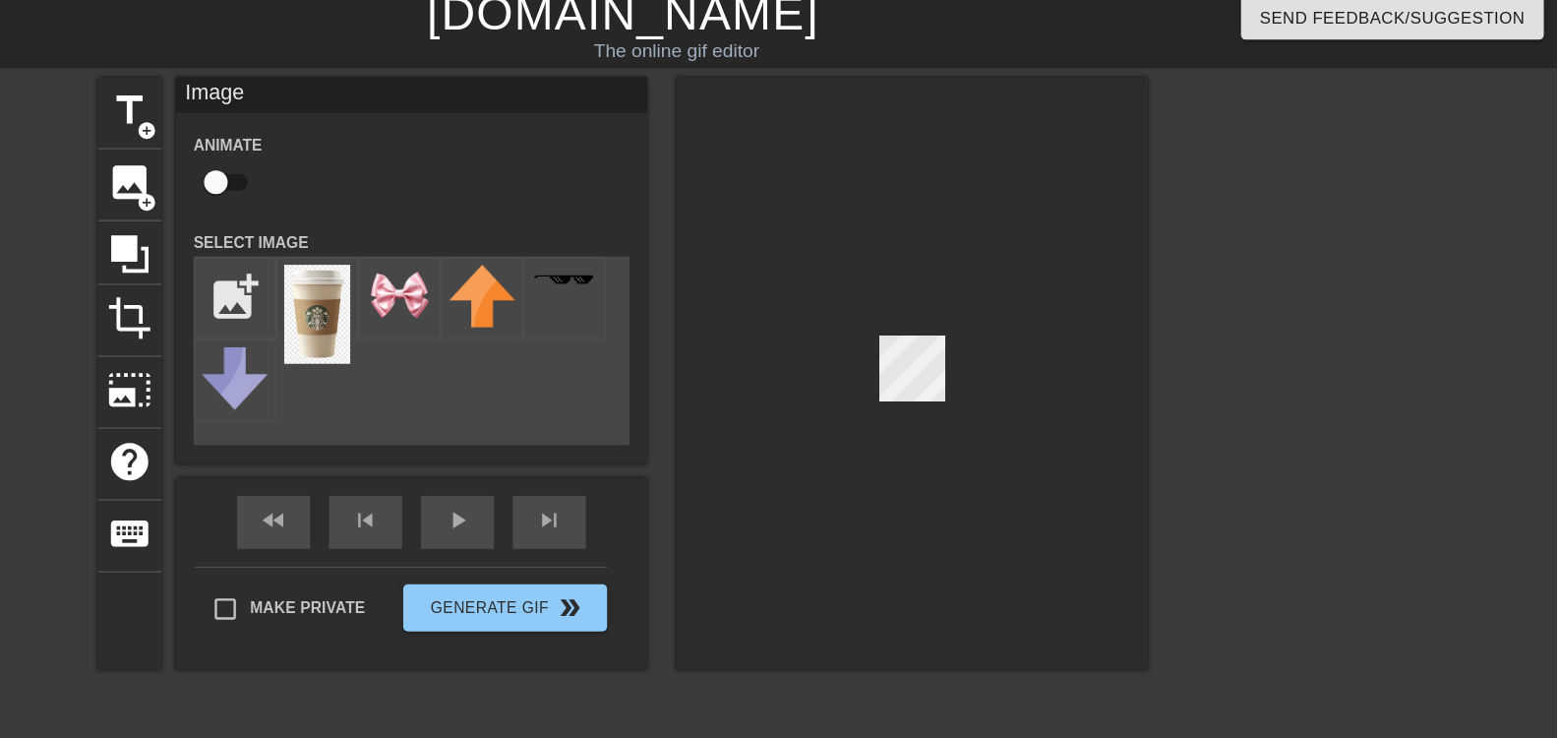
click at [799, 436] on div "title add_circle image add_circle crop photo_size_select_large help keyboard Im…" at bounding box center [779, 325] width 876 height 495
click at [464, 261] on input "file" at bounding box center [455, 261] width 67 height 67
type input "C:\fakepath\starbucks.webp"
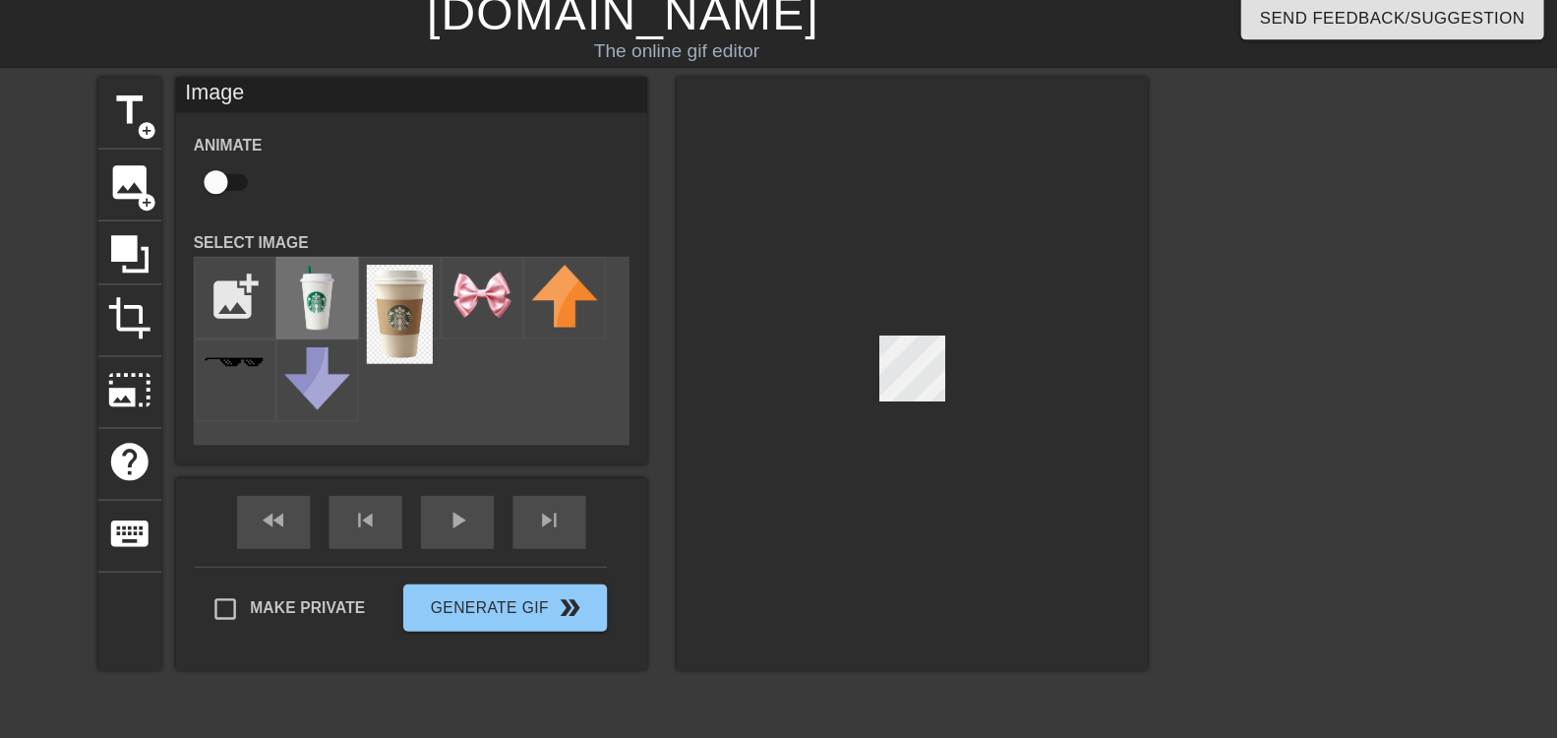
click at [518, 266] on img at bounding box center [524, 261] width 55 height 55
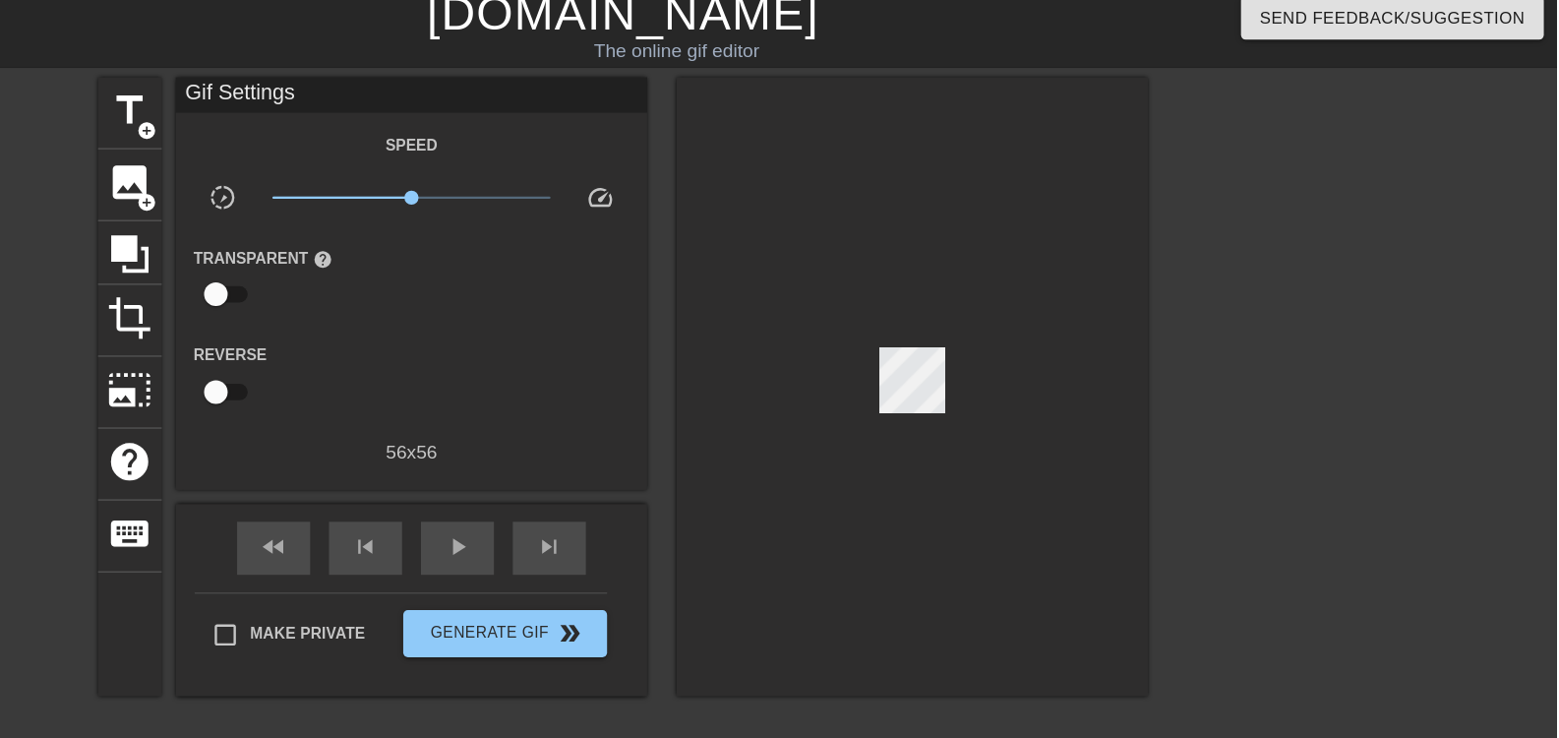
click at [1106, 355] on div at bounding box center [1020, 336] width 393 height 516
click at [383, 174] on span "add_circle" at bounding box center [382, 182] width 17 height 17
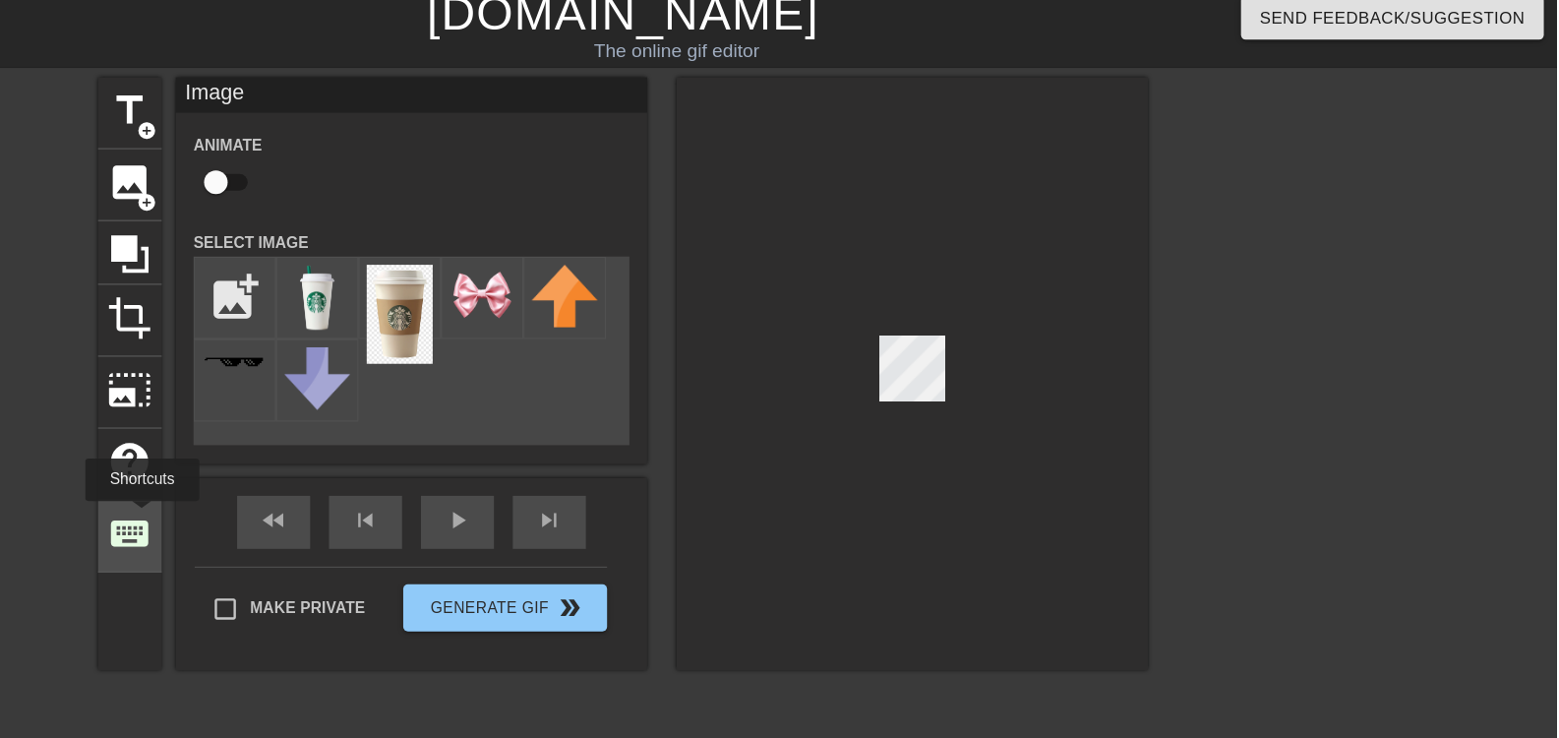
click at [378, 445] on span "keyboard" at bounding box center [367, 458] width 37 height 37
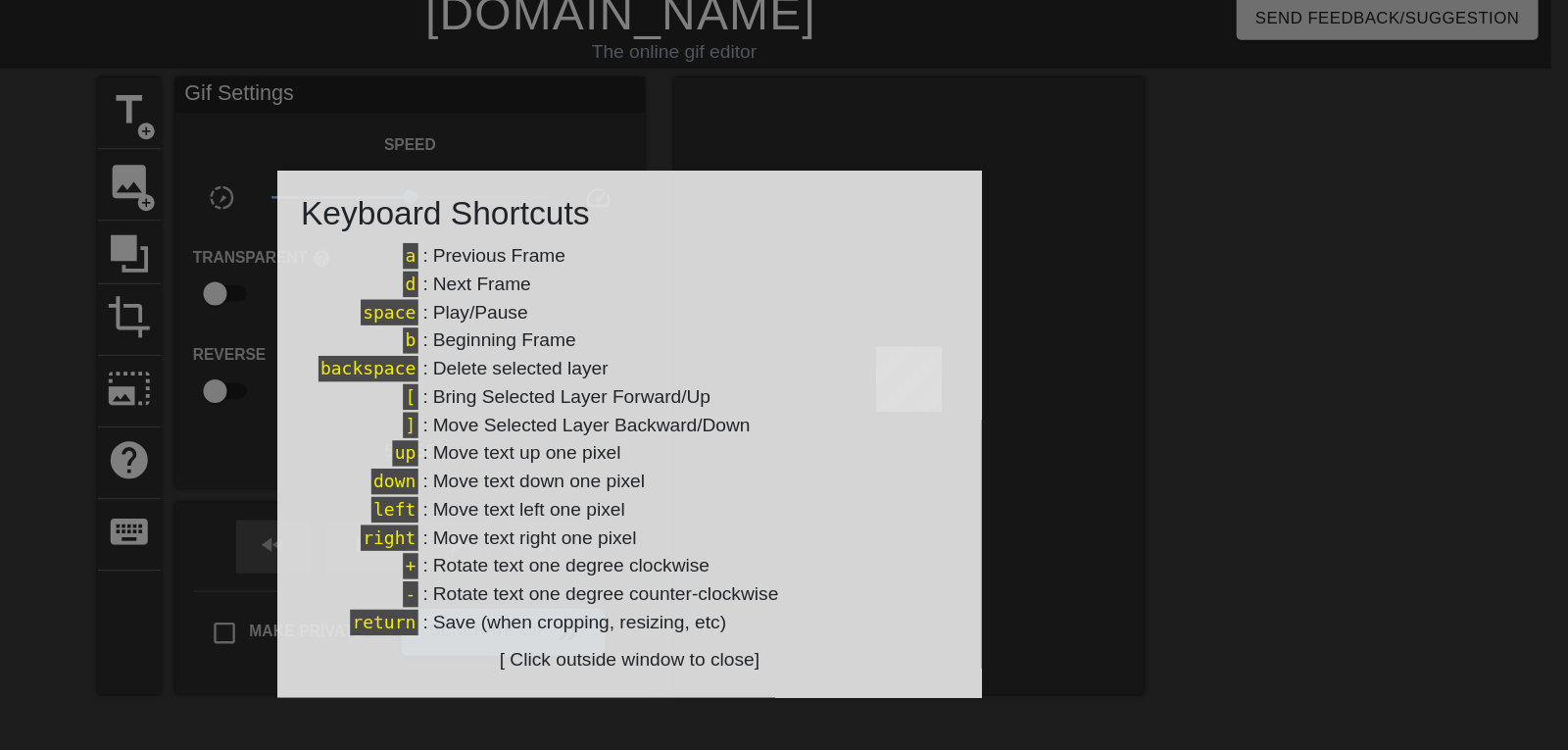
click at [357, 497] on div at bounding box center [784, 375] width 1568 height 750
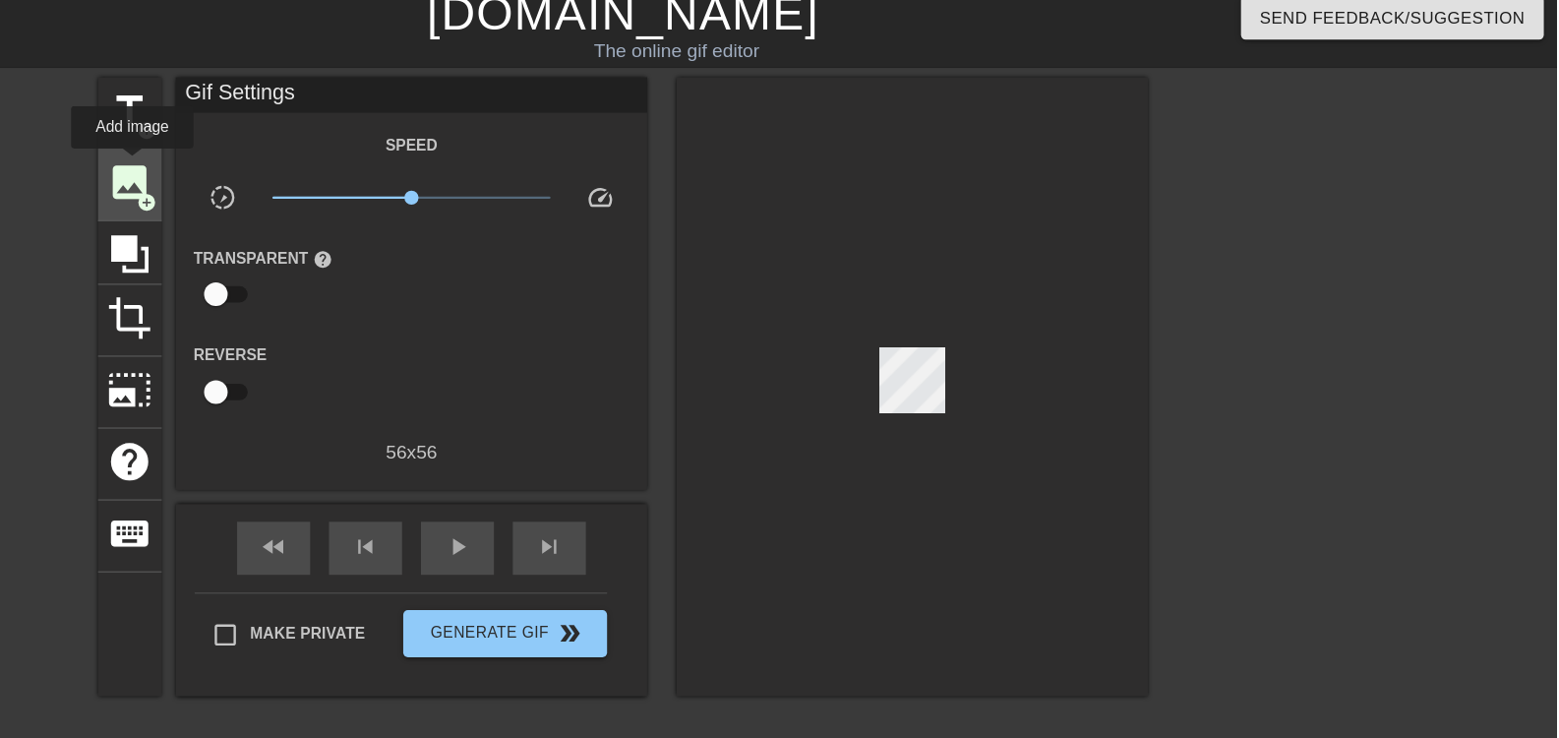
click at [370, 151] on span "image" at bounding box center [367, 165] width 37 height 37
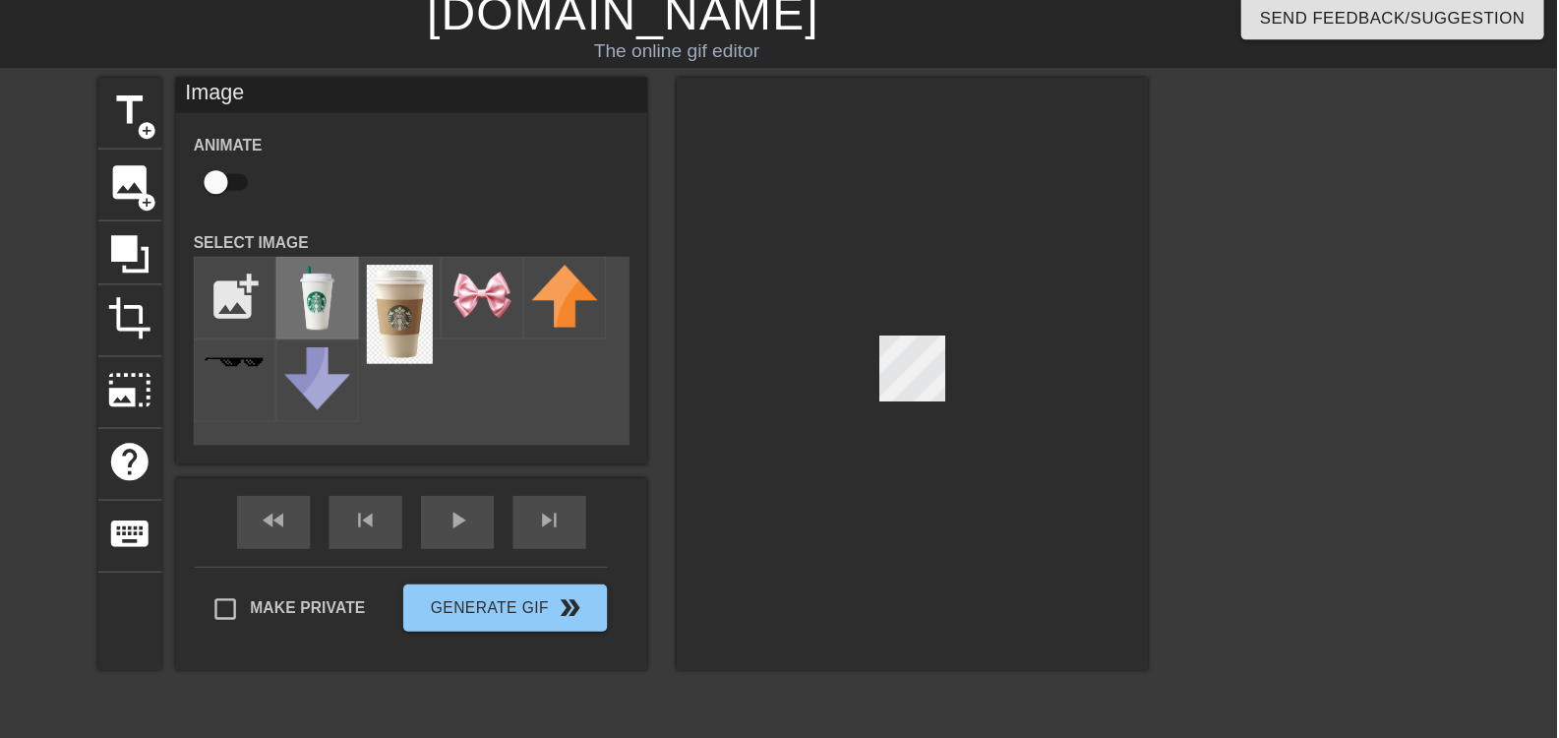
click at [525, 239] on img at bounding box center [524, 261] width 55 height 55
click at [817, 124] on div "title add_circle image add_circle crop photo_size_select_large help keyboard Im…" at bounding box center [779, 325] width 876 height 495
click at [1044, 350] on div at bounding box center [1020, 325] width 393 height 495
click at [1049, 336] on div at bounding box center [1020, 325] width 393 height 495
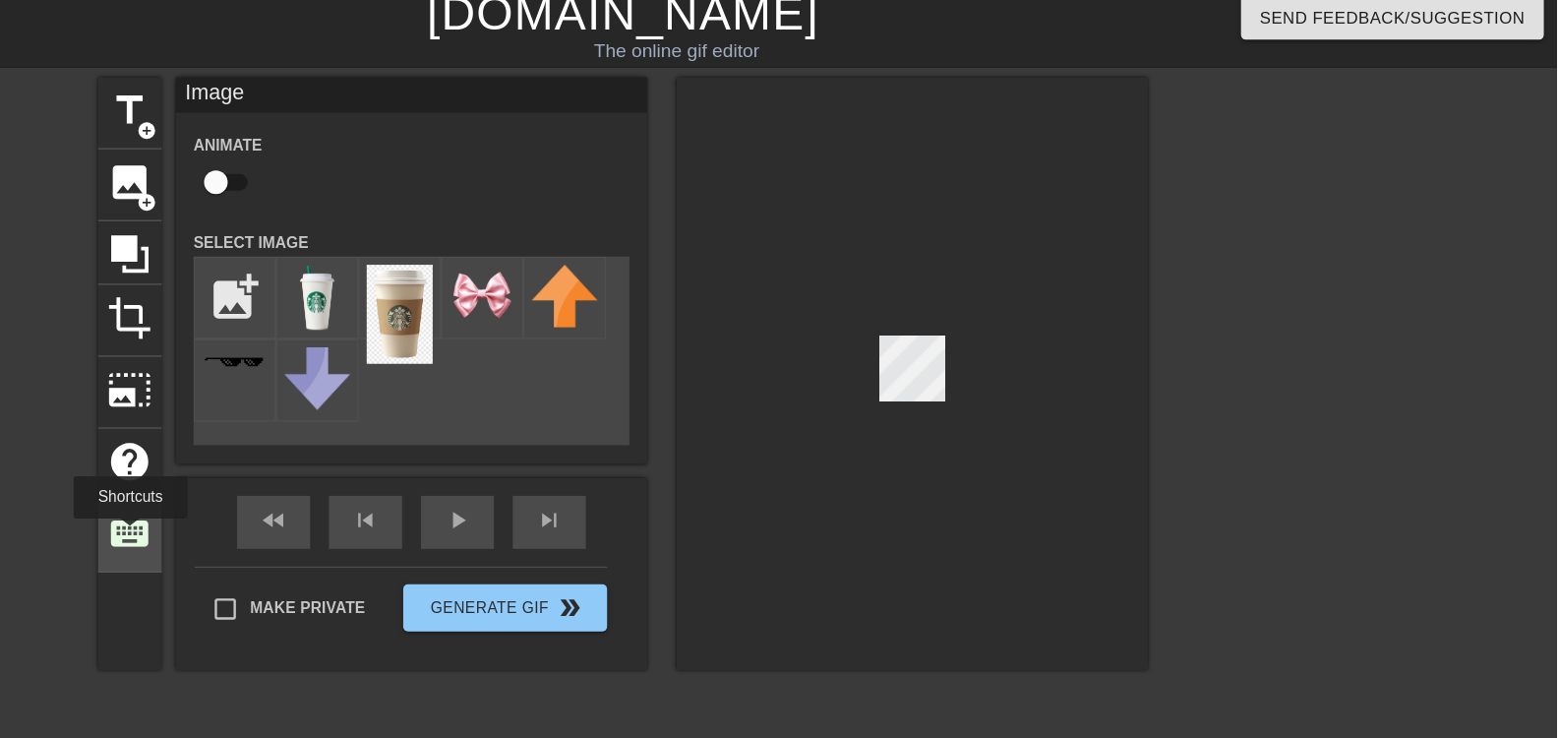
click at [368, 459] on span "keyboard" at bounding box center [367, 458] width 37 height 37
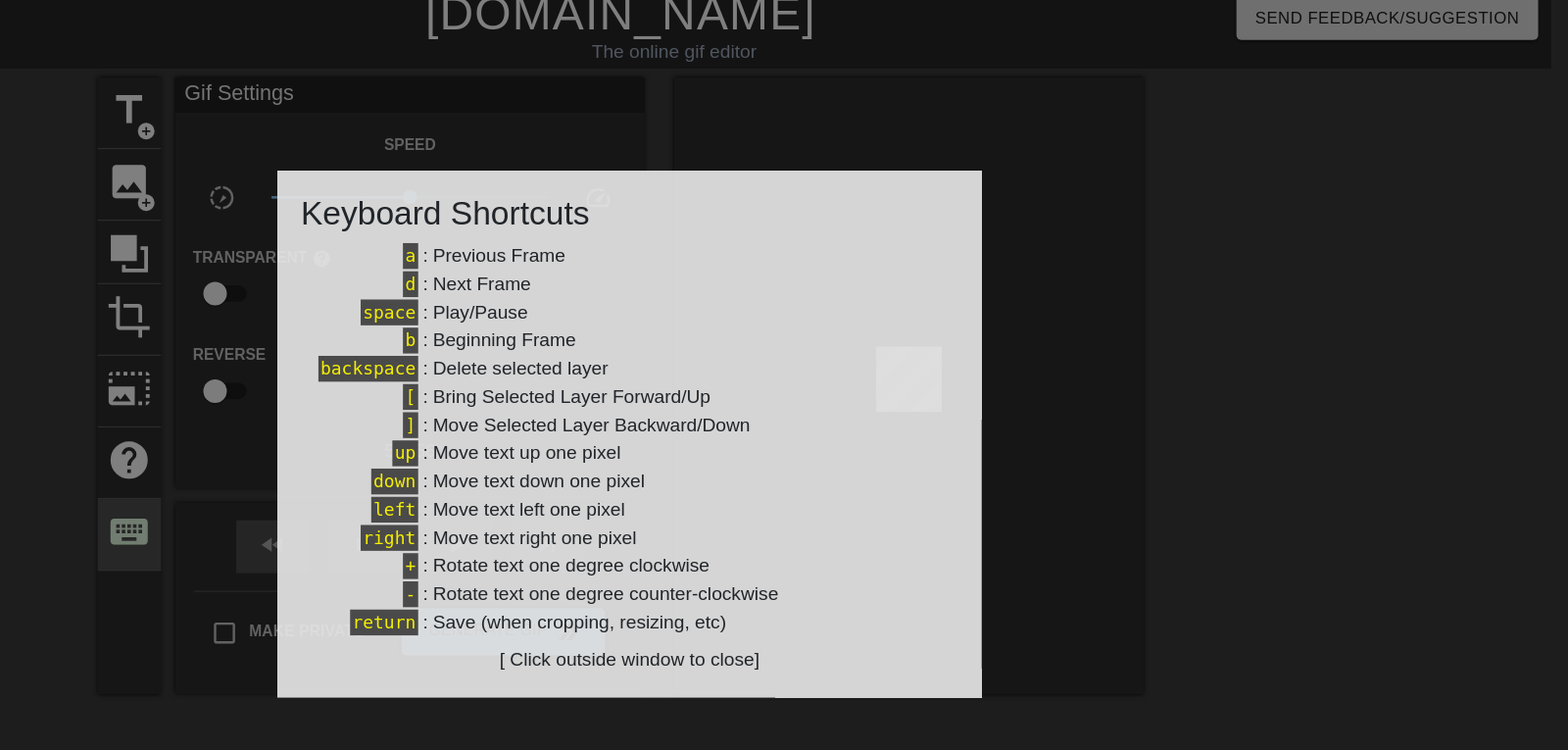
click at [367, 457] on div at bounding box center [784, 375] width 1568 height 750
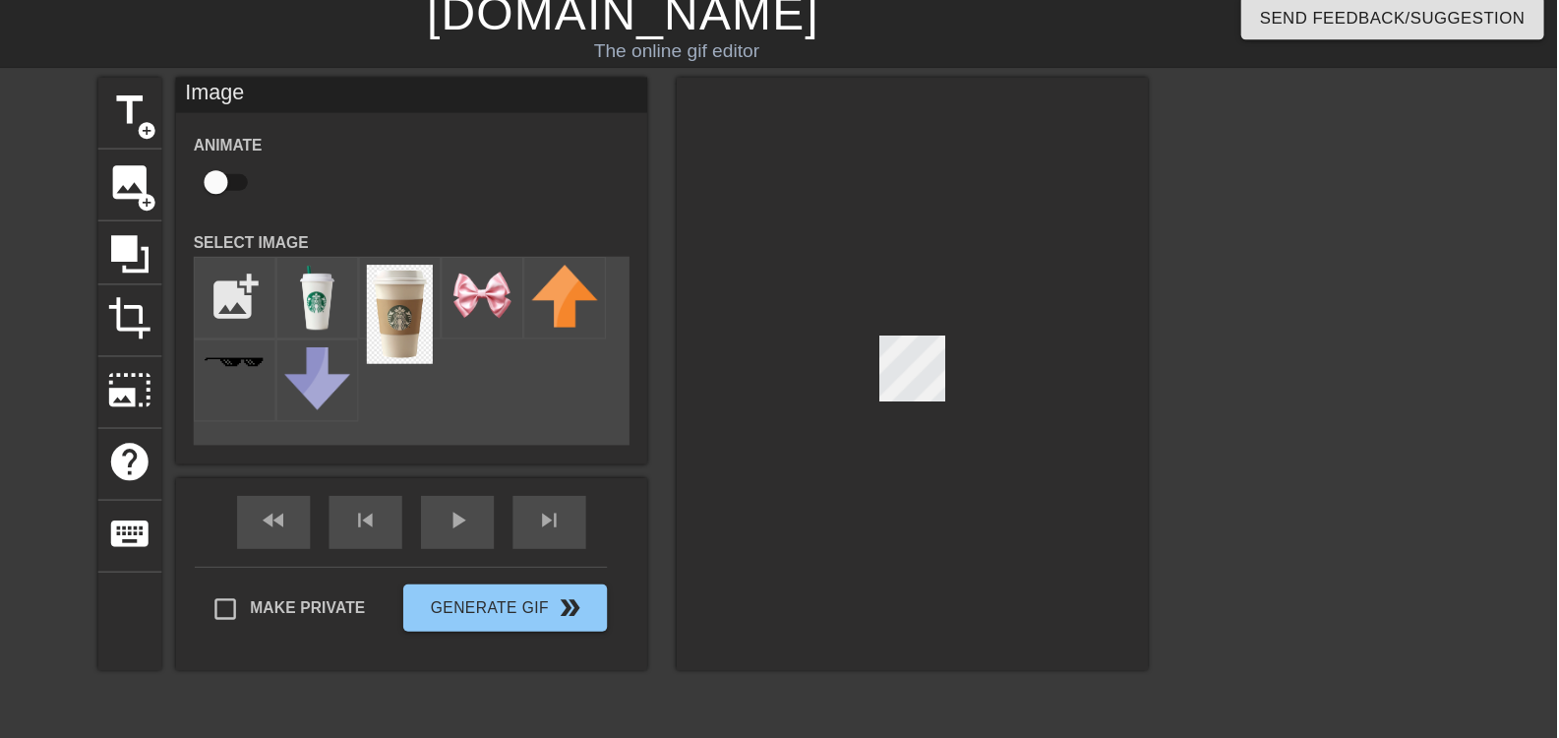
click at [987, 297] on div at bounding box center [1020, 325] width 393 height 495
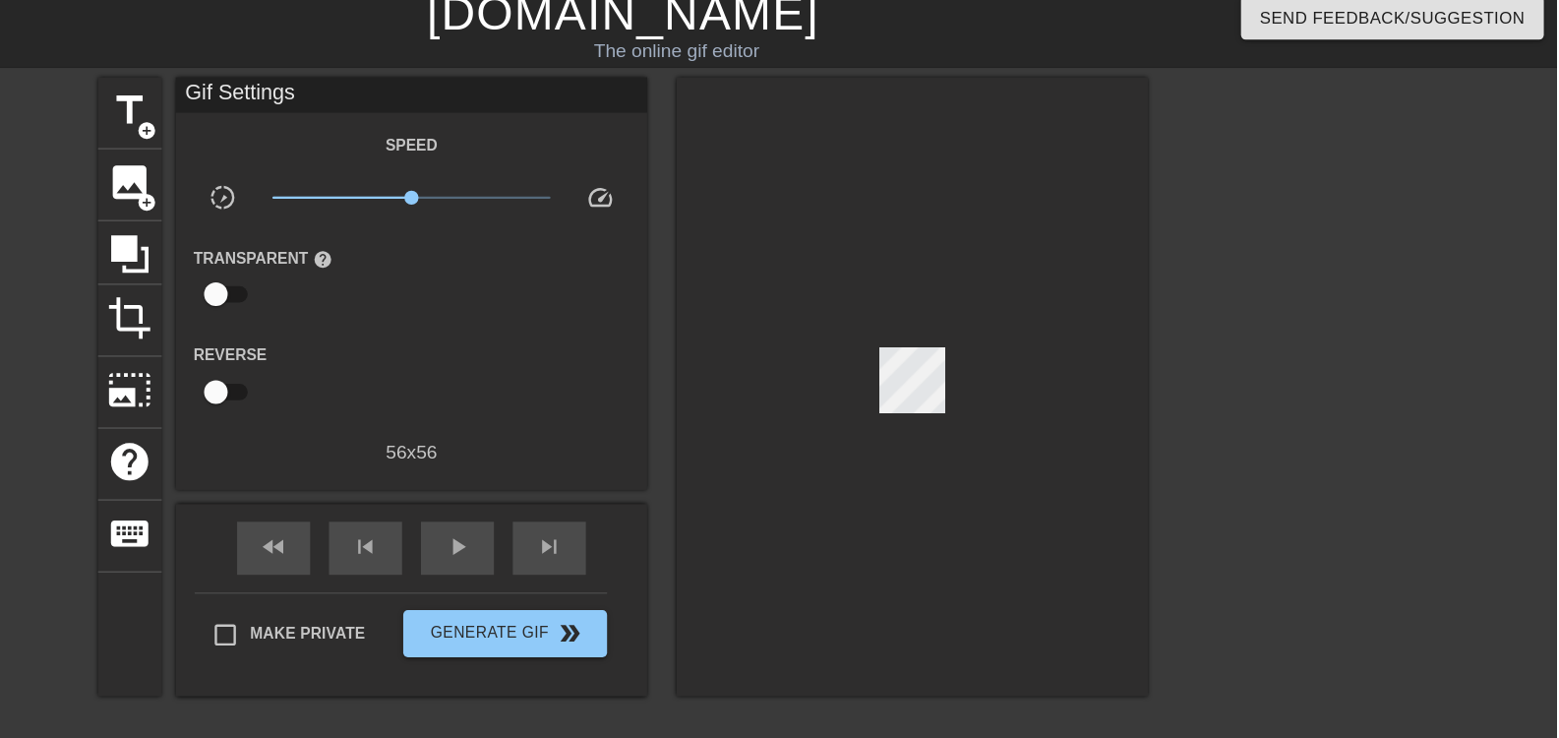
drag, startPoint x: 930, startPoint y: 244, endPoint x: 972, endPoint y: 345, distance: 109.8
click at [972, 345] on div at bounding box center [1020, 336] width 393 height 516
click at [953, 306] on div at bounding box center [1020, 336] width 393 height 516
click at [363, 168] on span "image" at bounding box center [367, 165] width 37 height 37
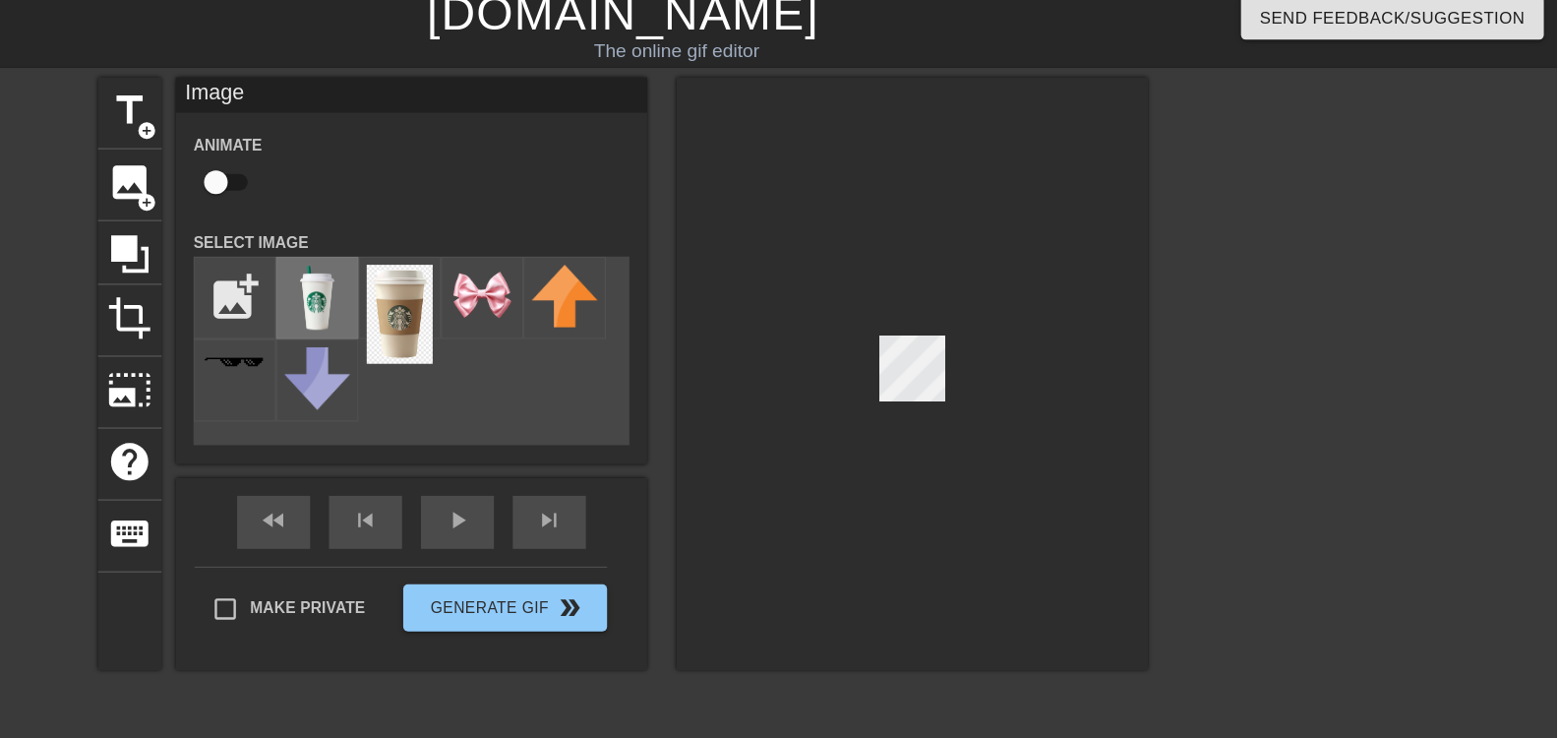
click at [521, 252] on img at bounding box center [524, 261] width 55 height 55
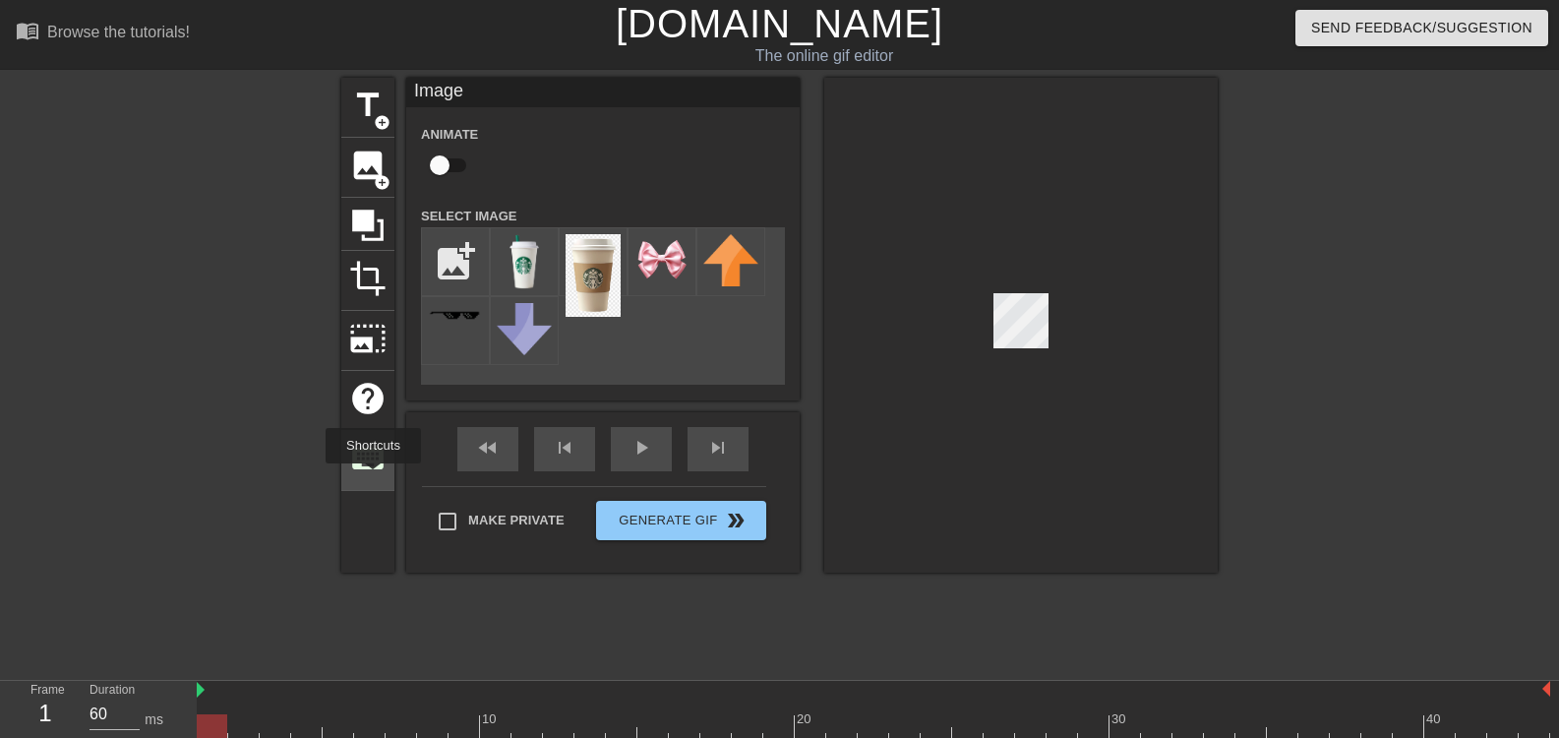
click at [373, 477] on div "keyboard" at bounding box center [367, 461] width 53 height 60
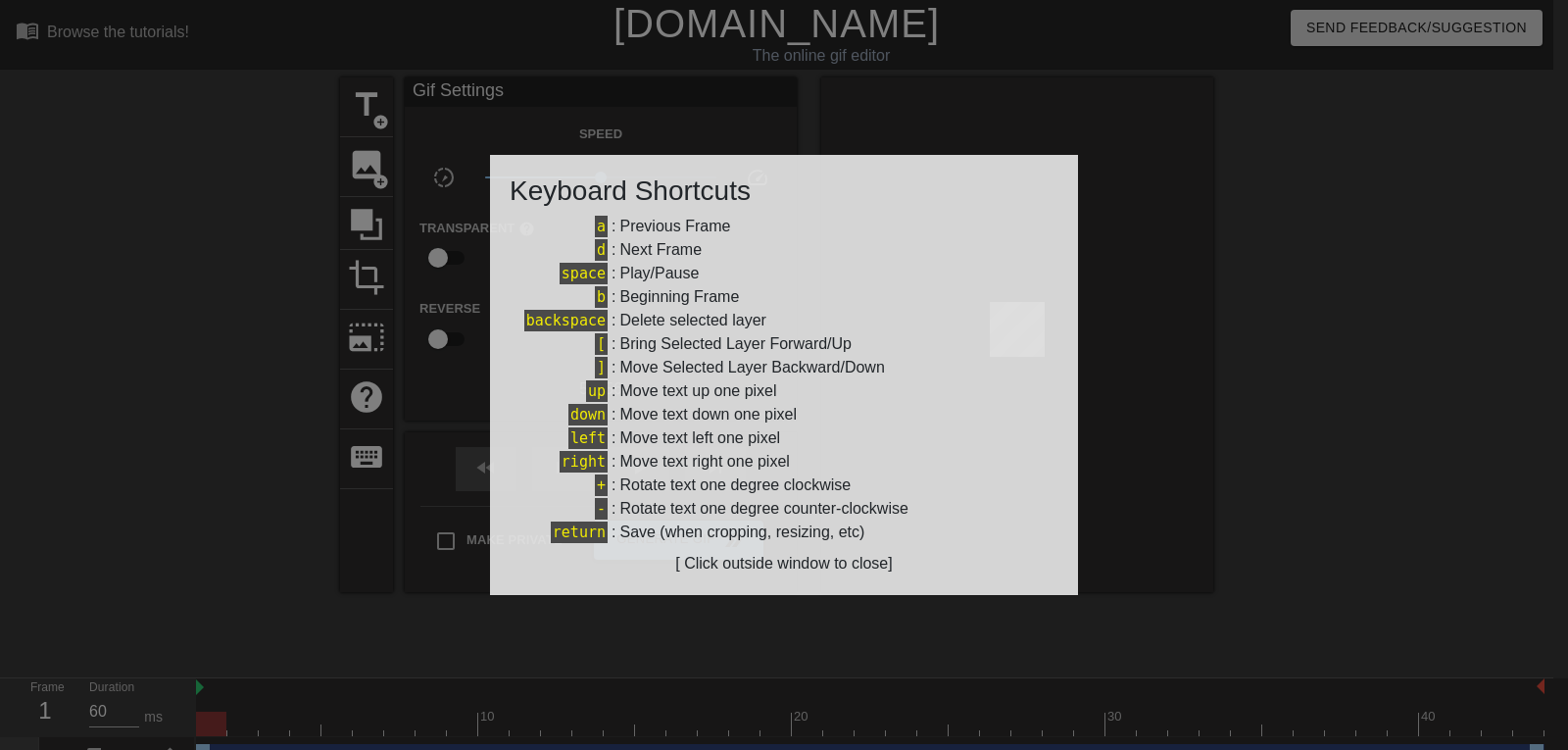
click at [650, 616] on div at bounding box center [784, 375] width 1568 height 750
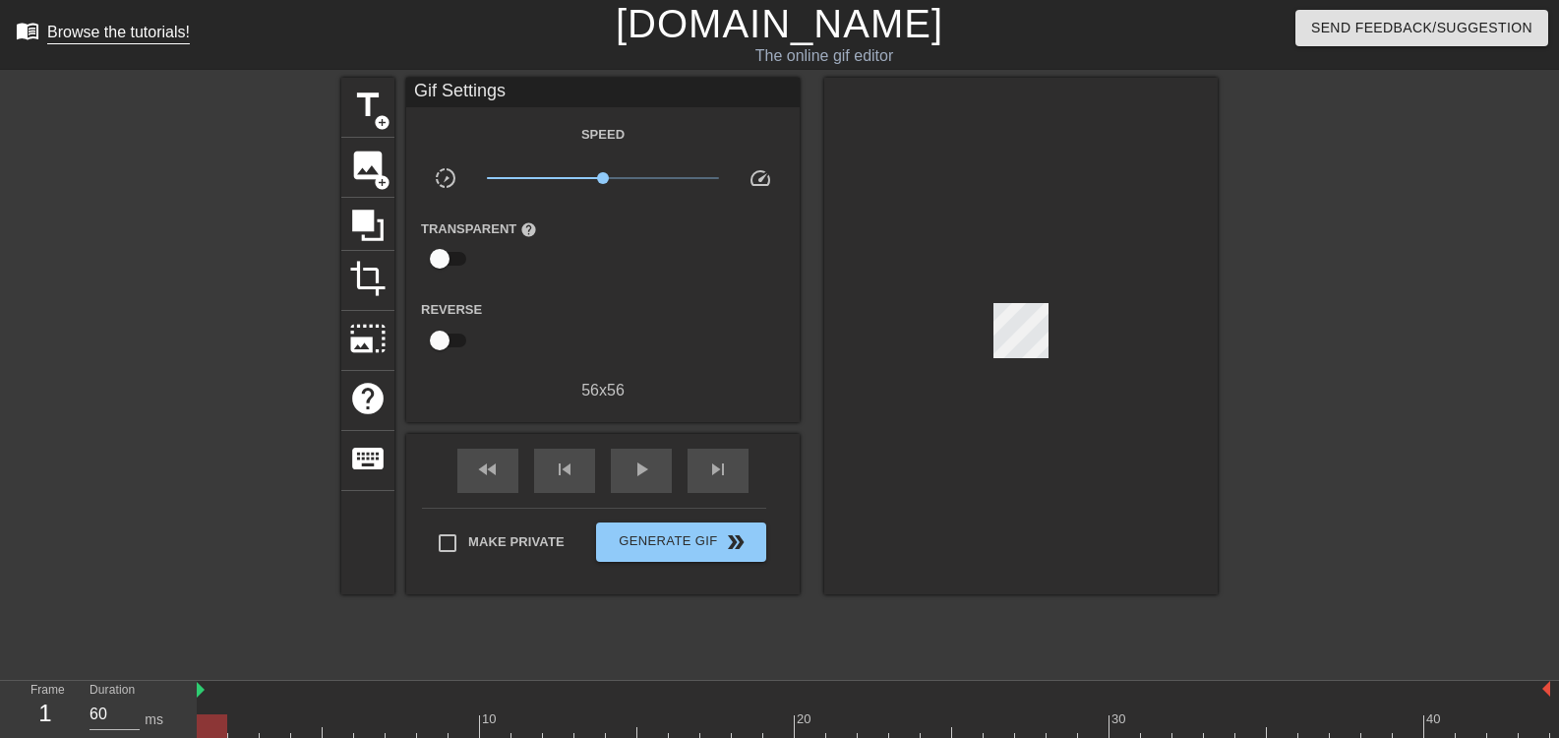
click at [104, 28] on div "Browse the tutorials!" at bounding box center [118, 32] width 143 height 17
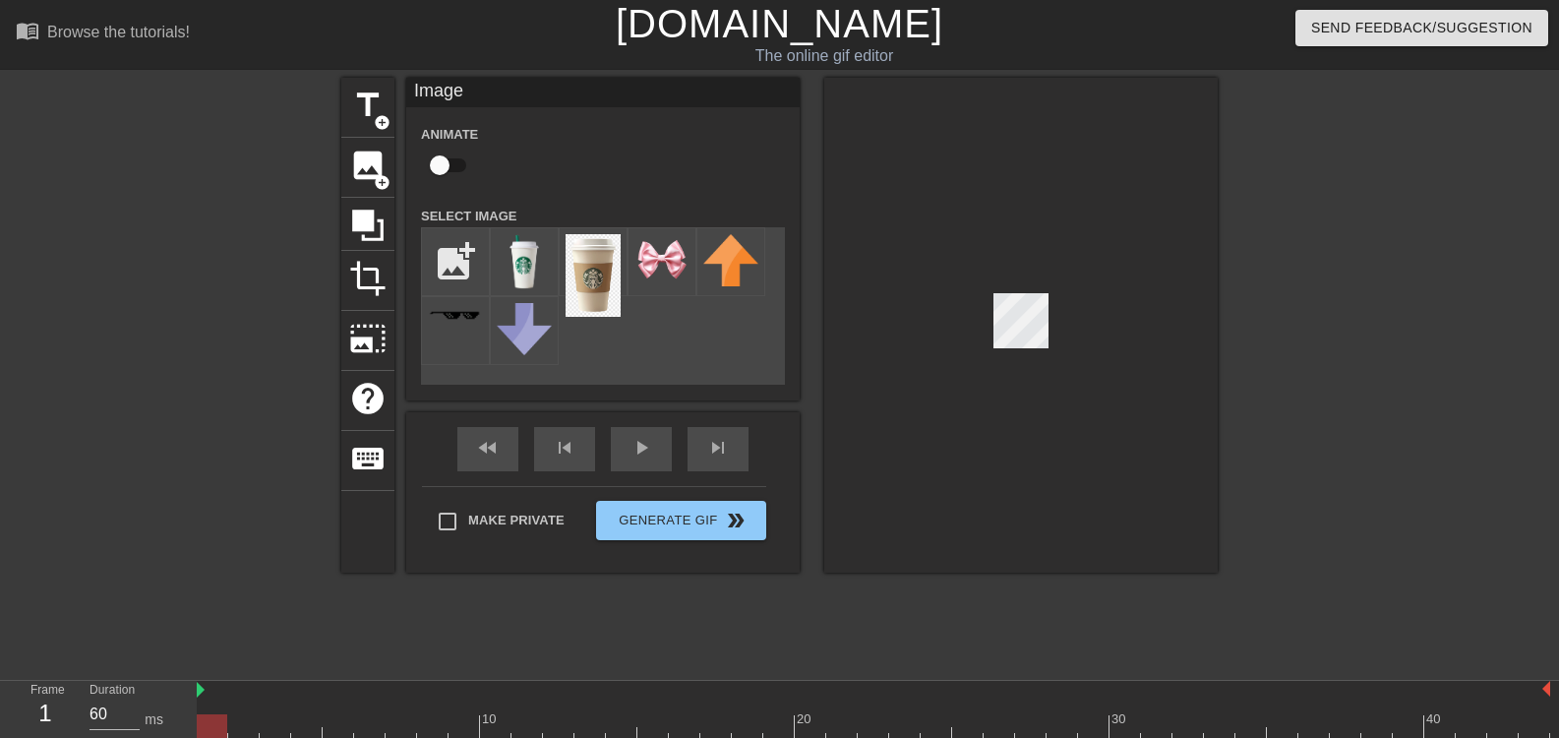
click at [973, 183] on div at bounding box center [1020, 325] width 393 height 495
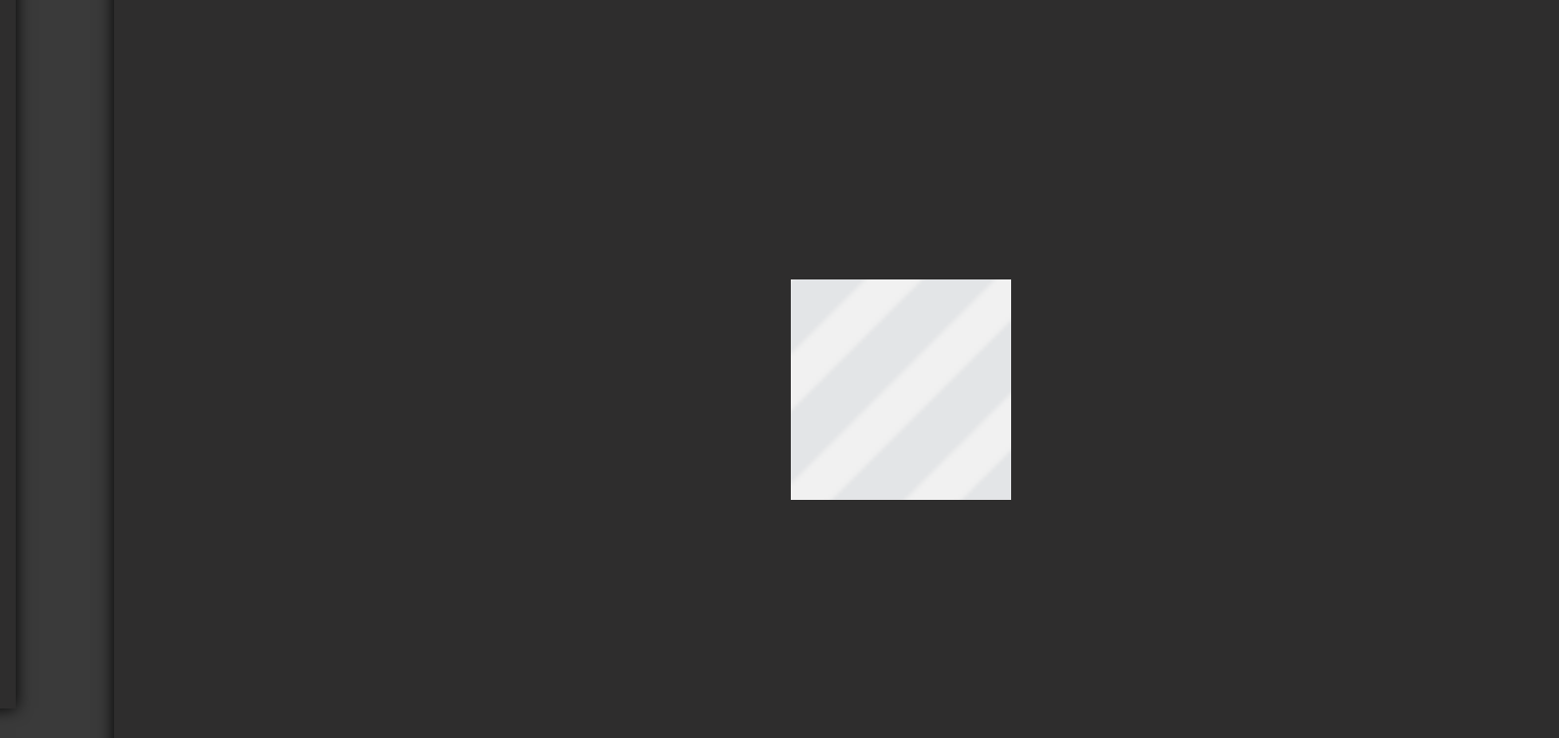
click at [893, 260] on div at bounding box center [1020, 325] width 393 height 495
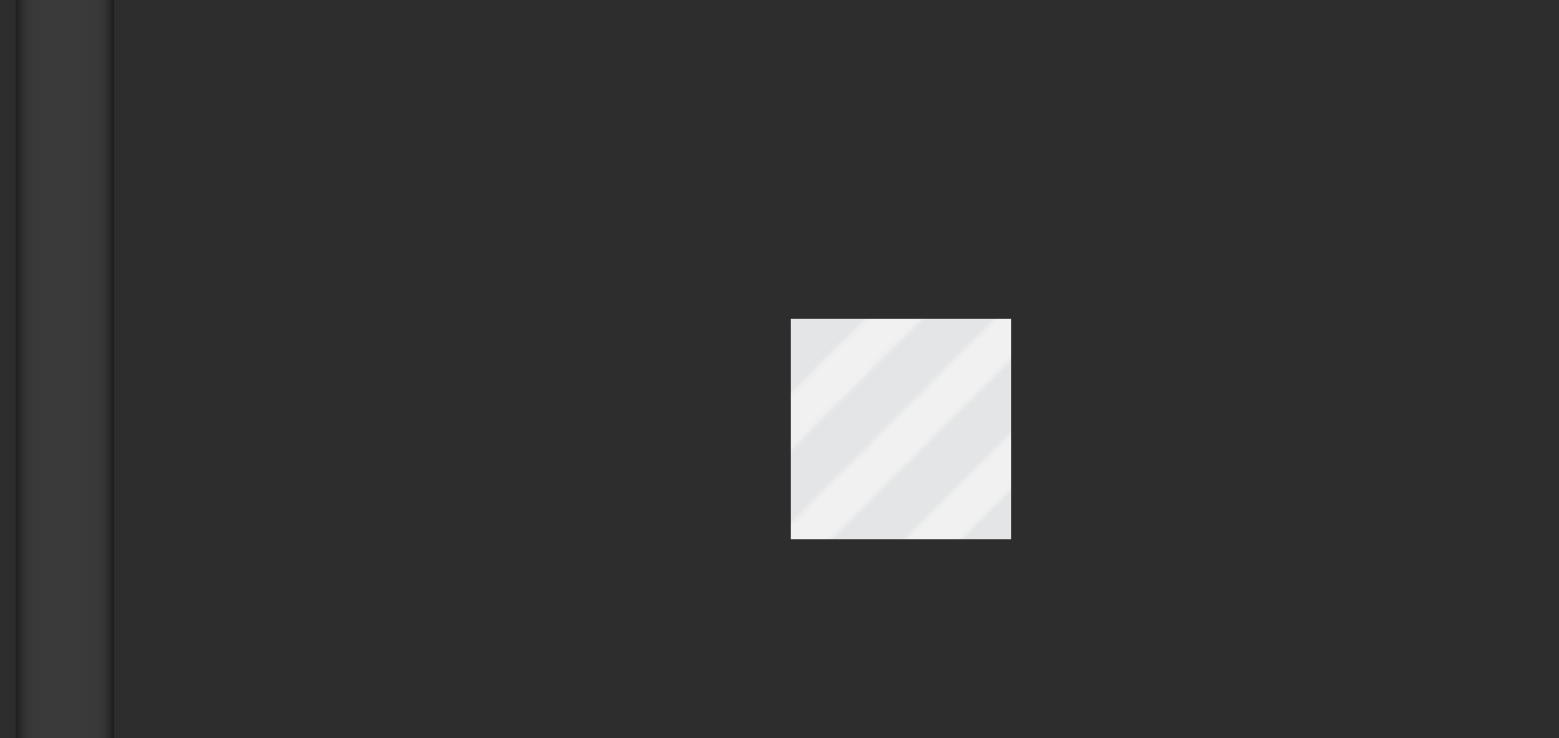
click at [1058, 352] on div at bounding box center [1020, 336] width 393 height 516
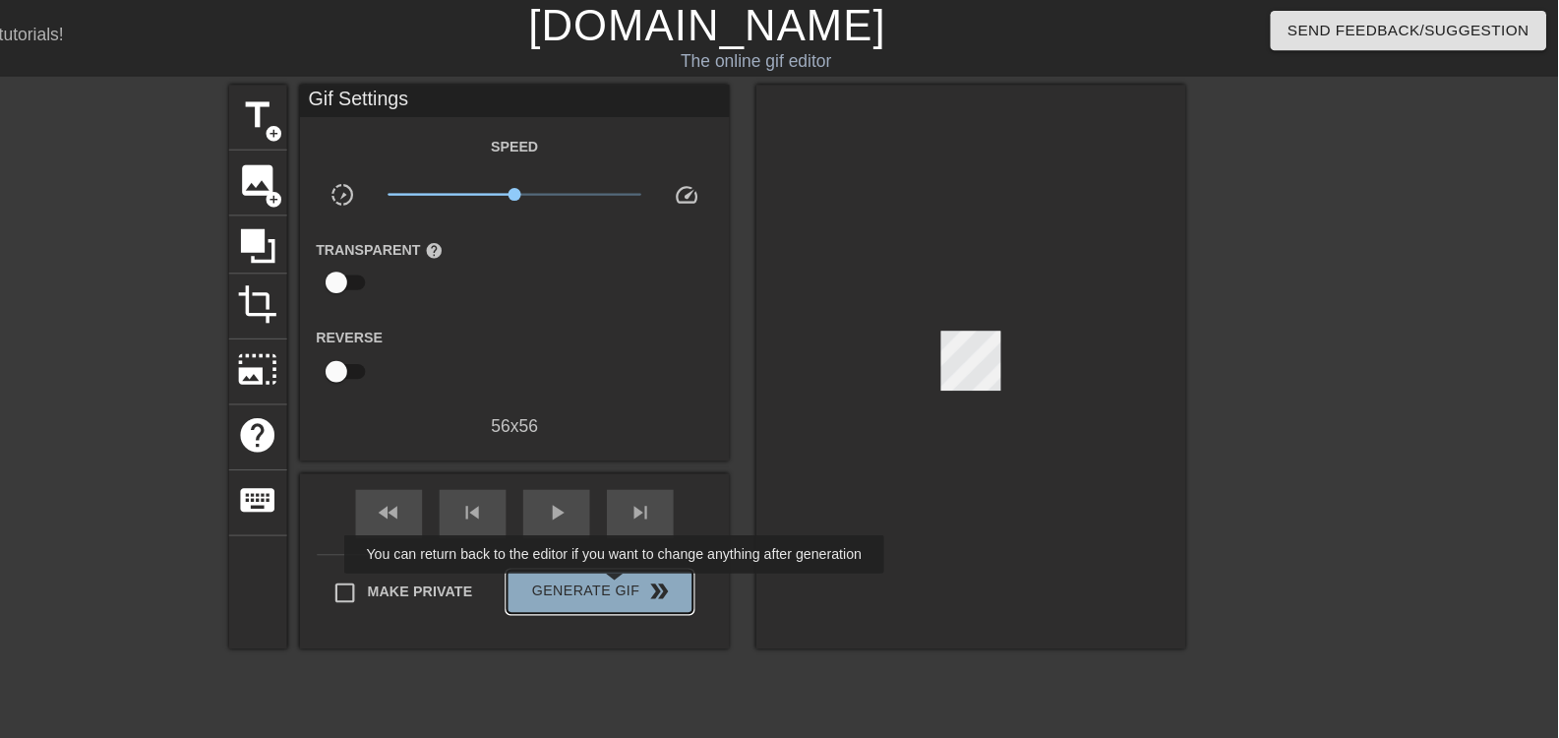
click at [696, 539] on span "Generate Gif double_arrow" at bounding box center [681, 542] width 154 height 24
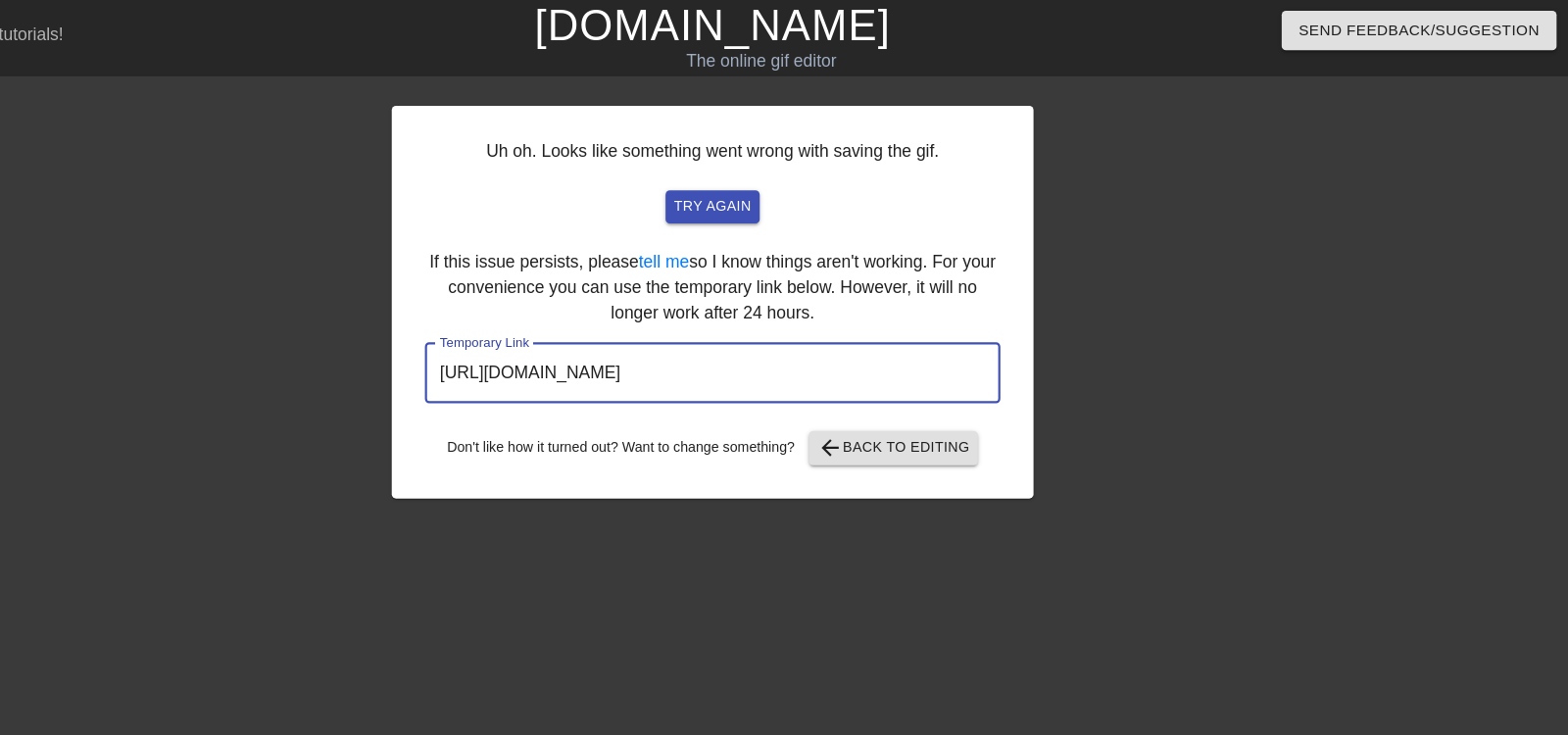
drag, startPoint x: 941, startPoint y: 338, endPoint x: 516, endPoint y: 332, distance: 425.0
click at [516, 332] on div "Uh oh. Looks like something went wrong with saving the gif. try again If this i…" at bounding box center [784, 276] width 588 height 360
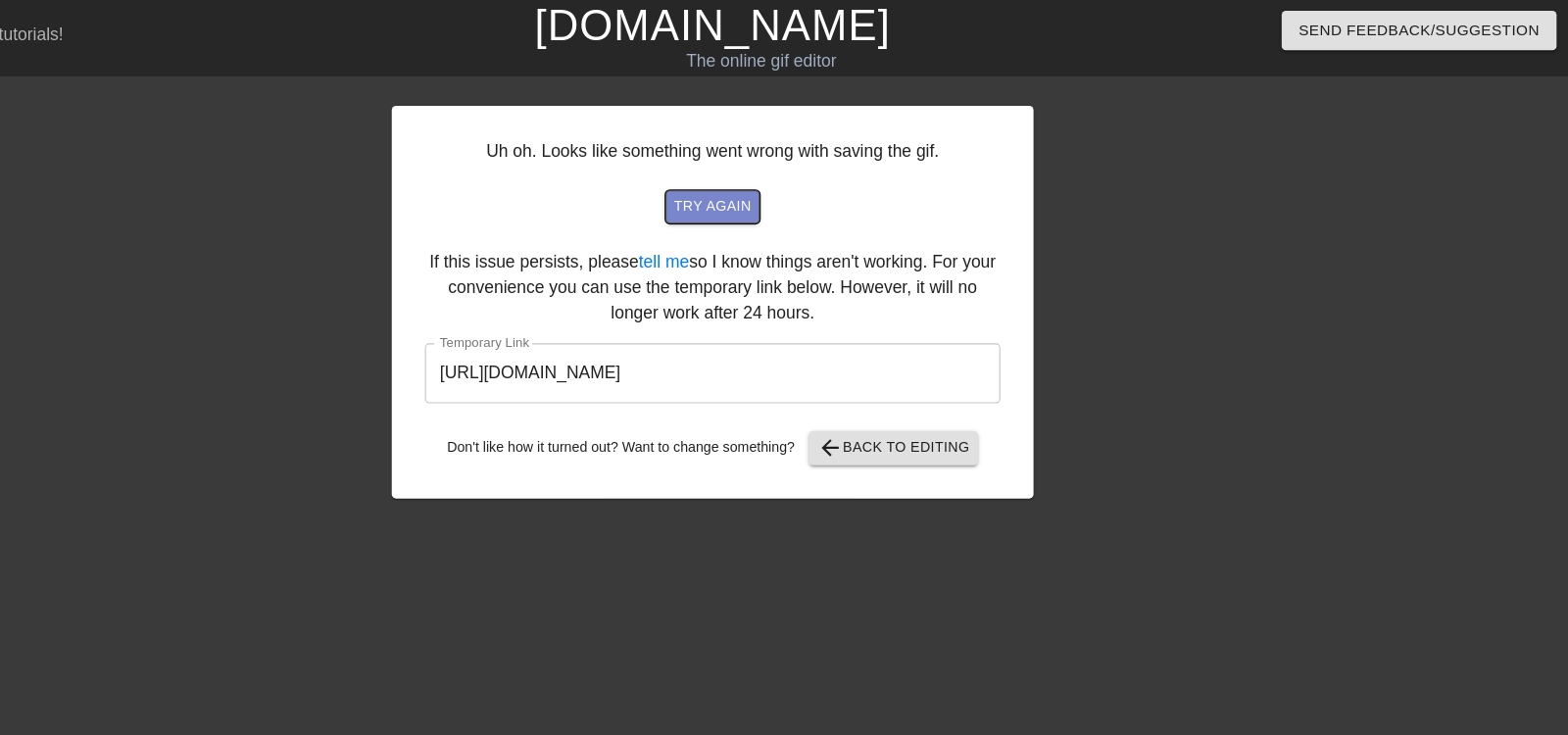
click at [765, 197] on span "try again" at bounding box center [784, 189] width 71 height 23
